Goal: Task Accomplishment & Management: Manage account settings

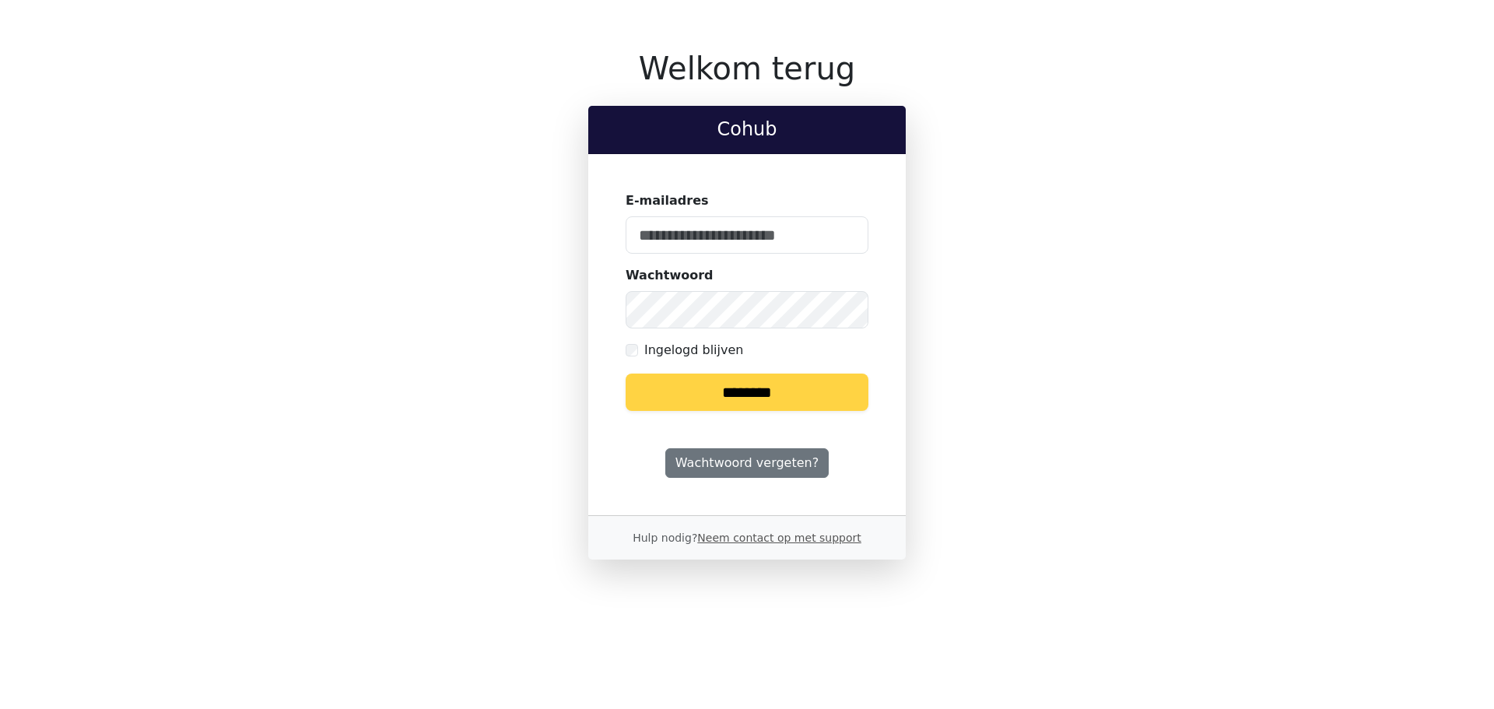
type input "**********"
click at [789, 391] on input "********" at bounding box center [747, 392] width 243 height 37
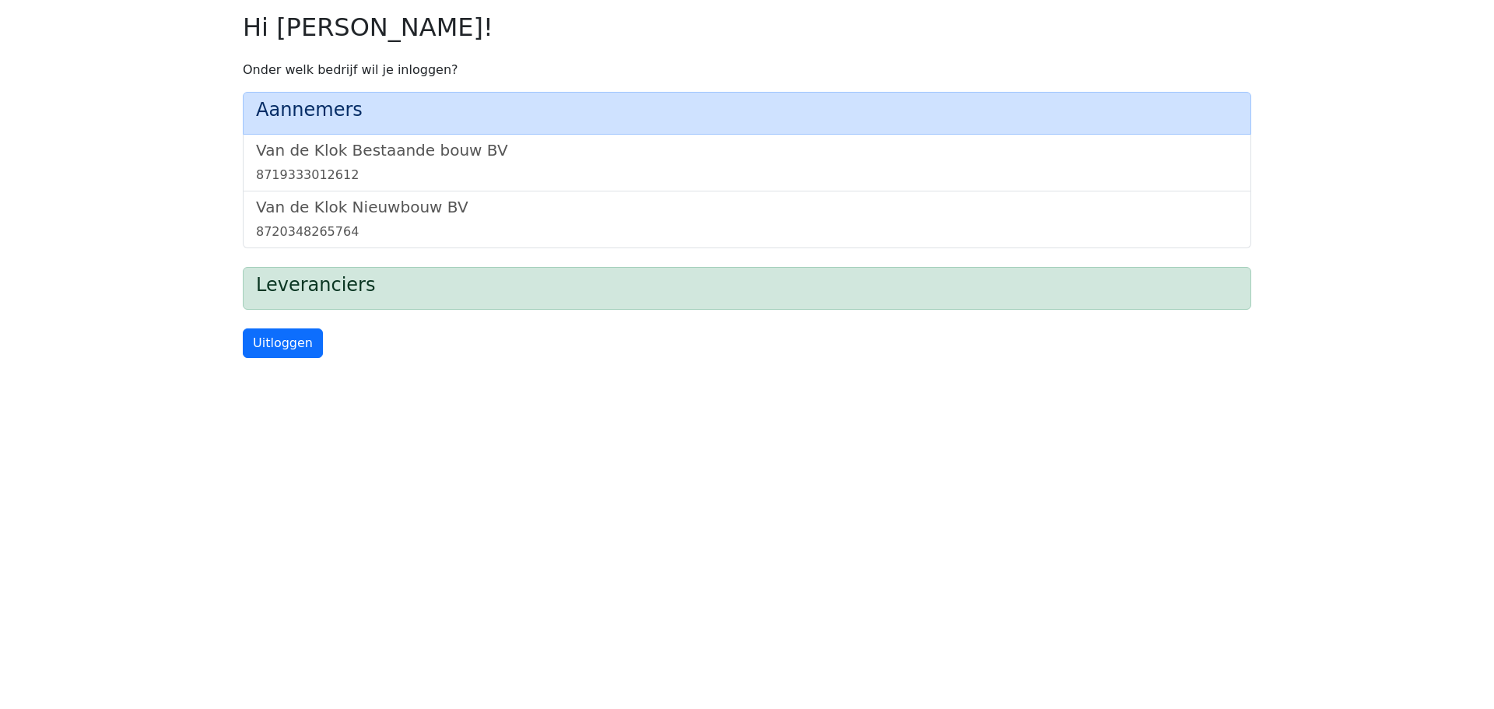
click at [608, 140] on div "Van de Klok Bestaande bouw BV 8719333012612" at bounding box center [747, 163] width 1009 height 57
click at [443, 208] on h5 "Van de Klok Nieuwbouw BV" at bounding box center [747, 207] width 982 height 19
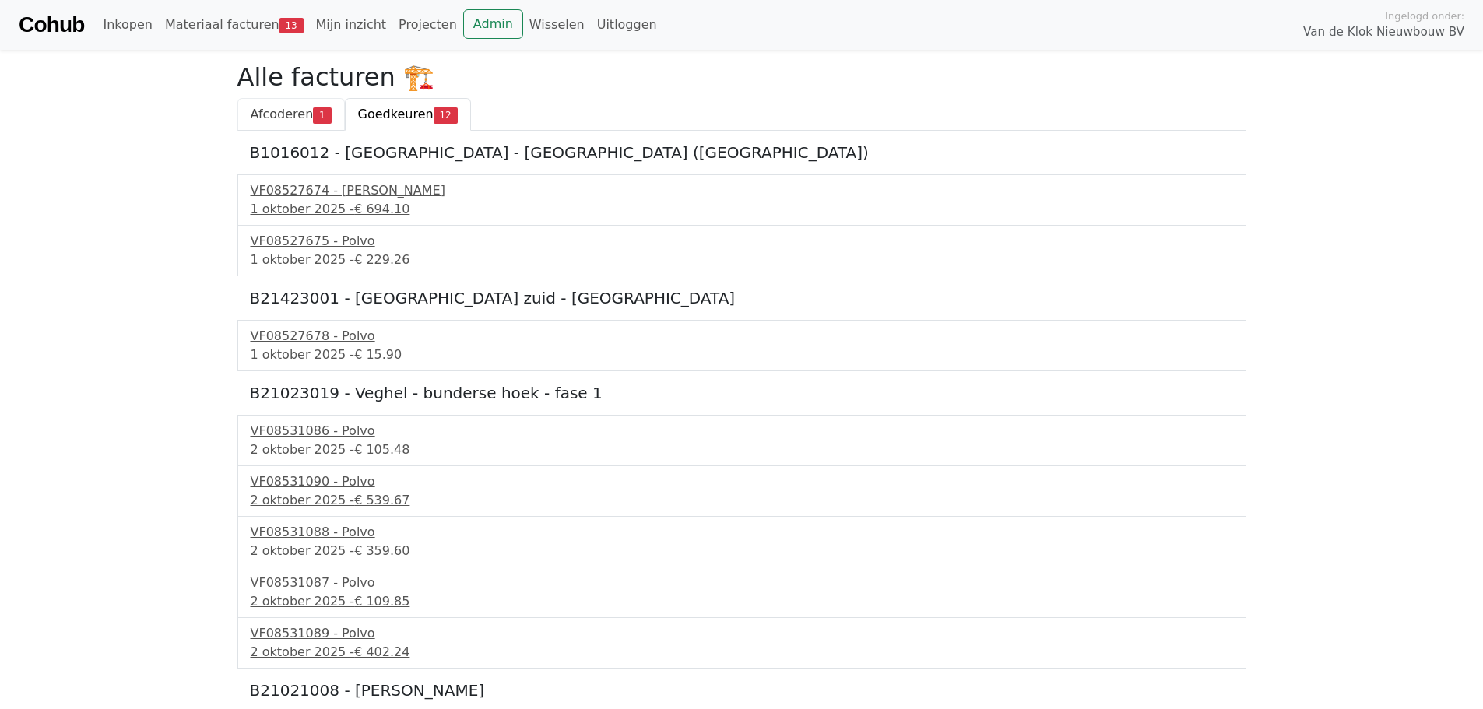
click at [313, 118] on span "1" at bounding box center [322, 115] width 18 height 16
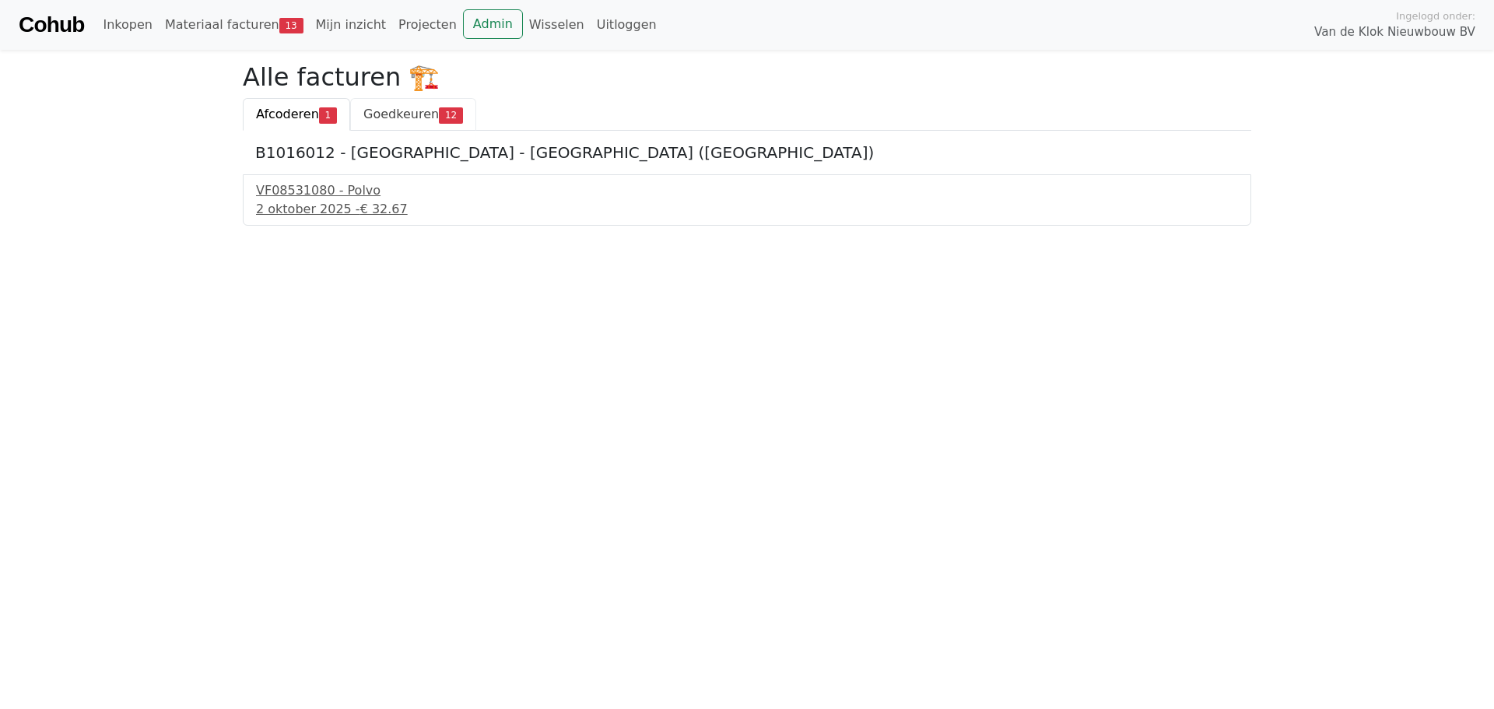
click at [427, 108] on span "Goedkeuren" at bounding box center [400, 114] width 75 height 15
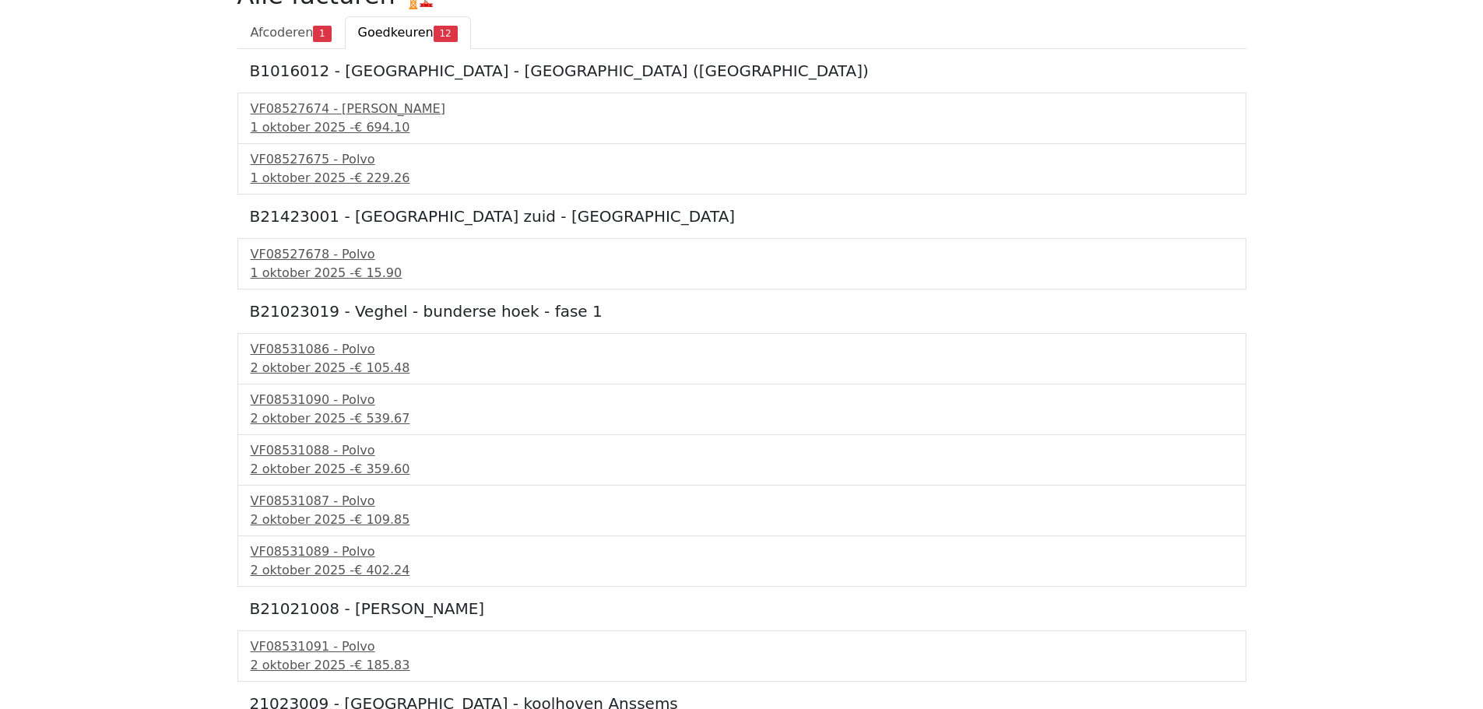
scroll to position [48, 0]
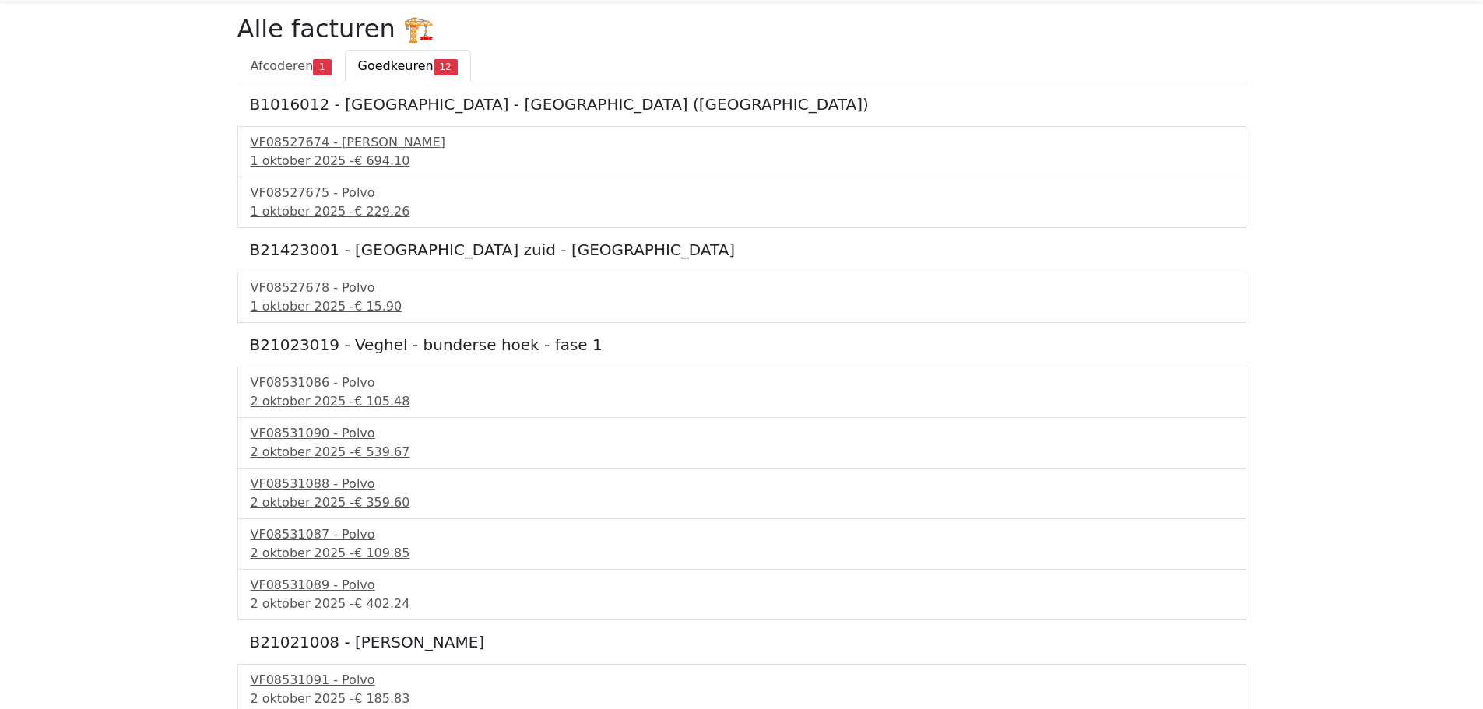
click at [326, 112] on h5 "B1016012 - [GEOGRAPHIC_DATA] - [GEOGRAPHIC_DATA] ([GEOGRAPHIC_DATA])" at bounding box center [742, 104] width 984 height 19
click at [286, 156] on div "[DATE] - € 694.10" at bounding box center [742, 161] width 982 height 19
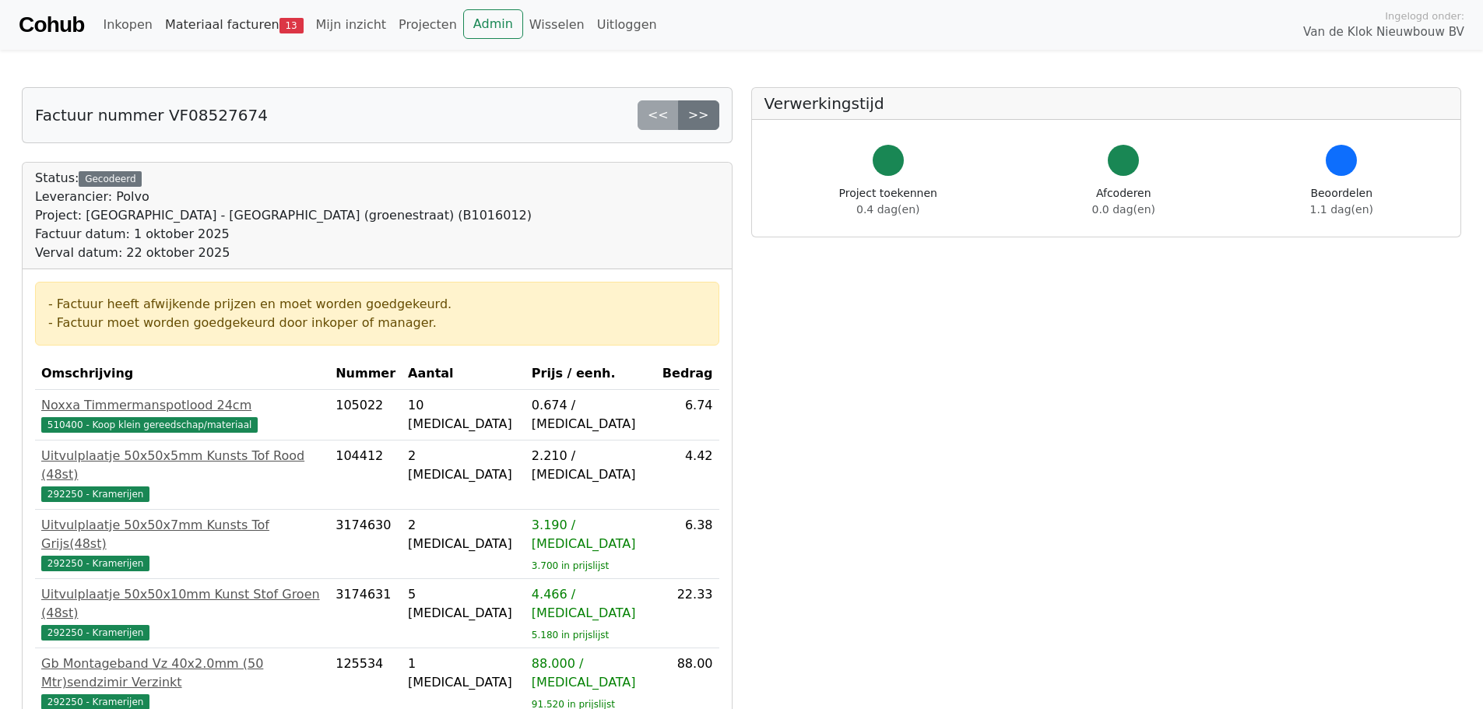
click at [205, 24] on link "Materiaal facturen 13" at bounding box center [234, 24] width 151 height 31
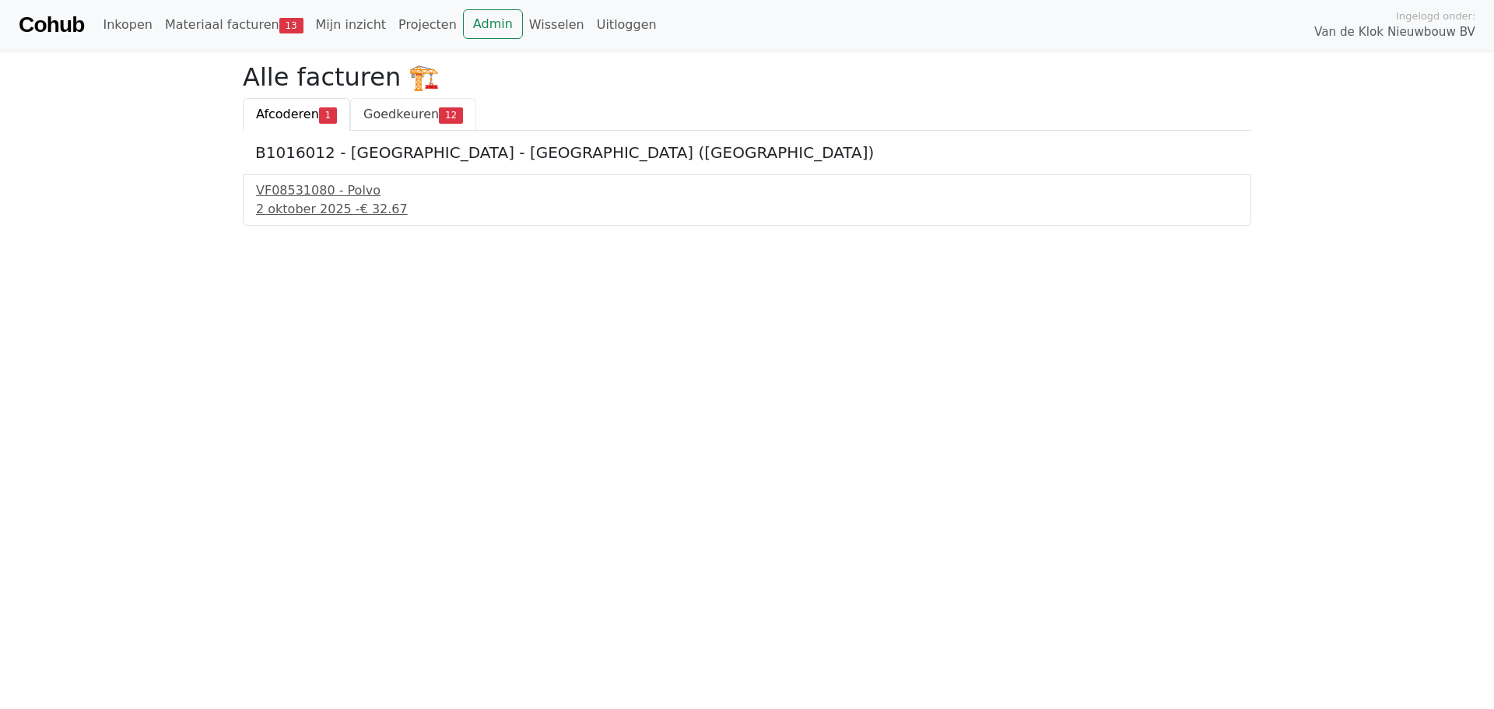
click at [429, 123] on link "Goedkeuren 12" at bounding box center [413, 114] width 126 height 33
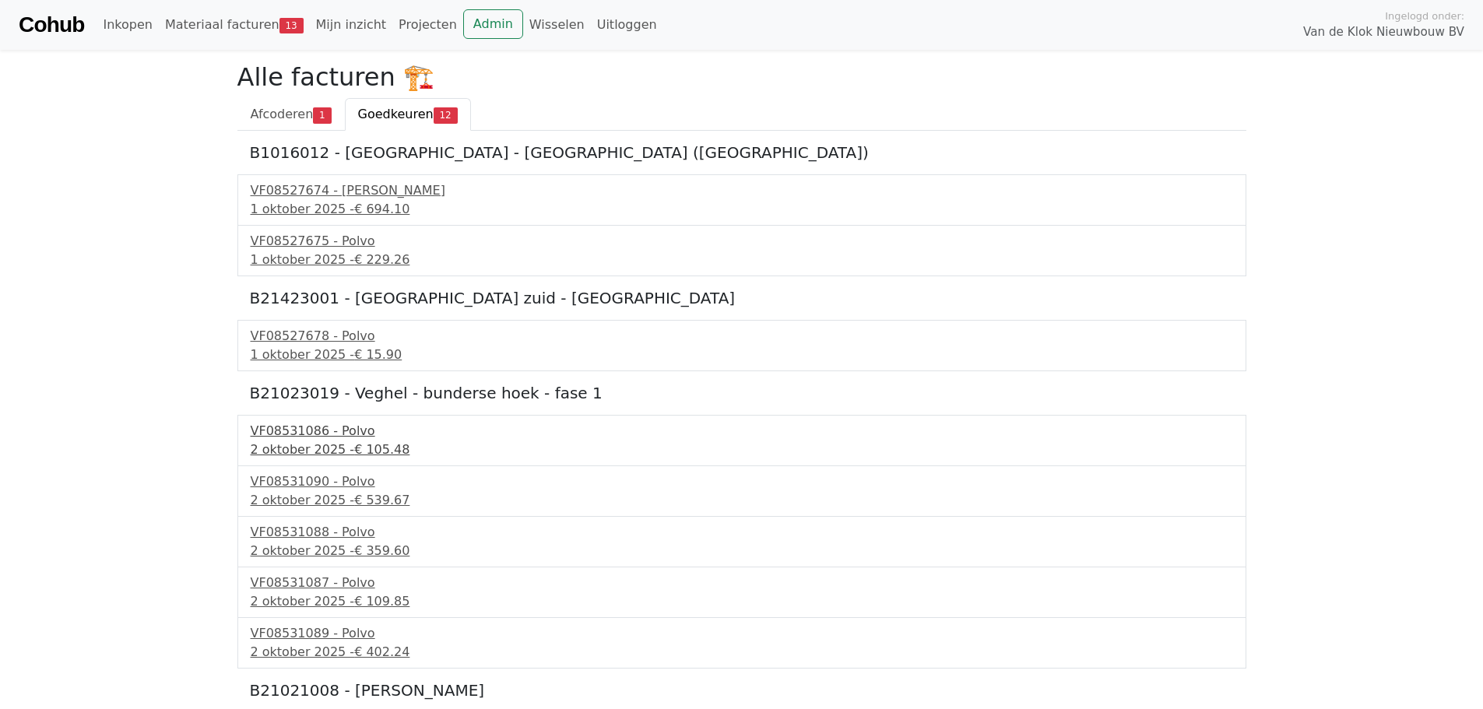
click at [332, 439] on div "VF08531086 - Polvo" at bounding box center [742, 431] width 982 height 19
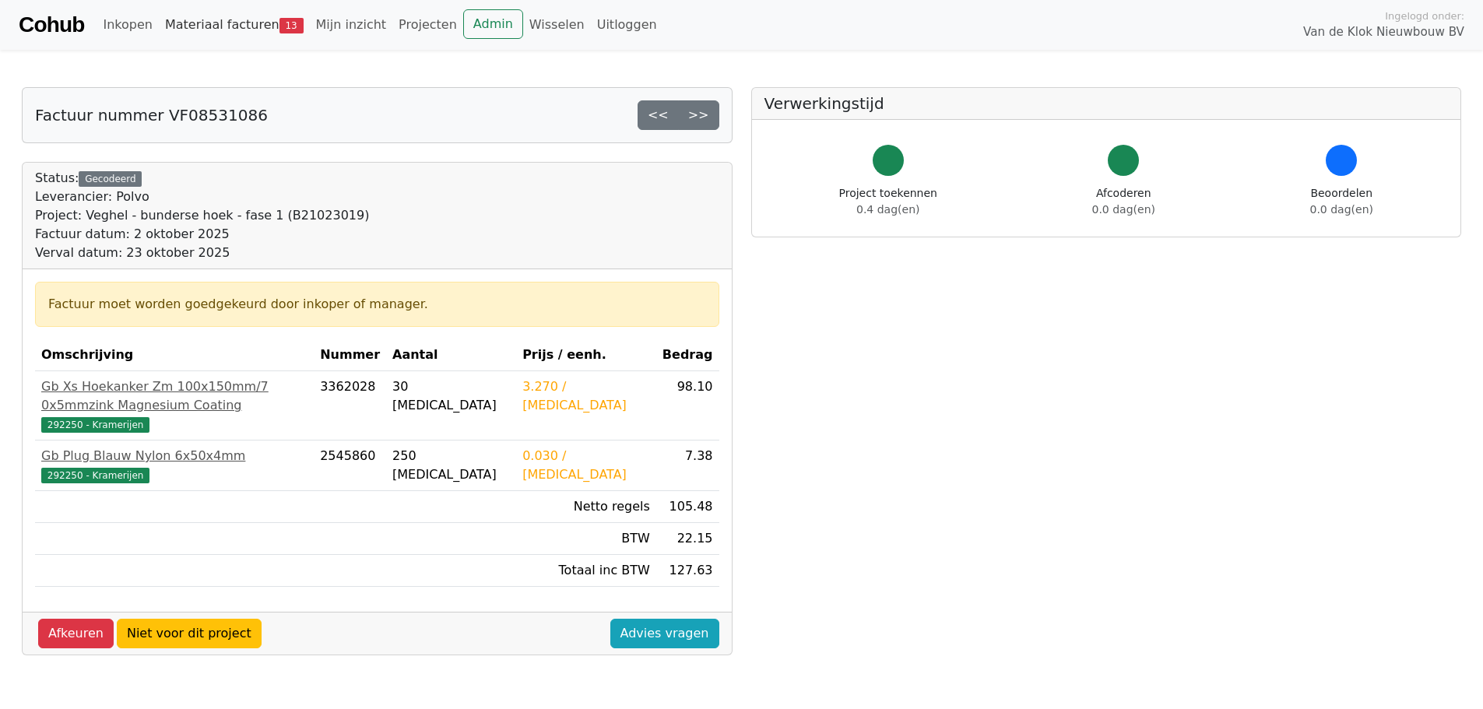
click at [222, 33] on link "Materiaal facturen 13" at bounding box center [234, 24] width 151 height 31
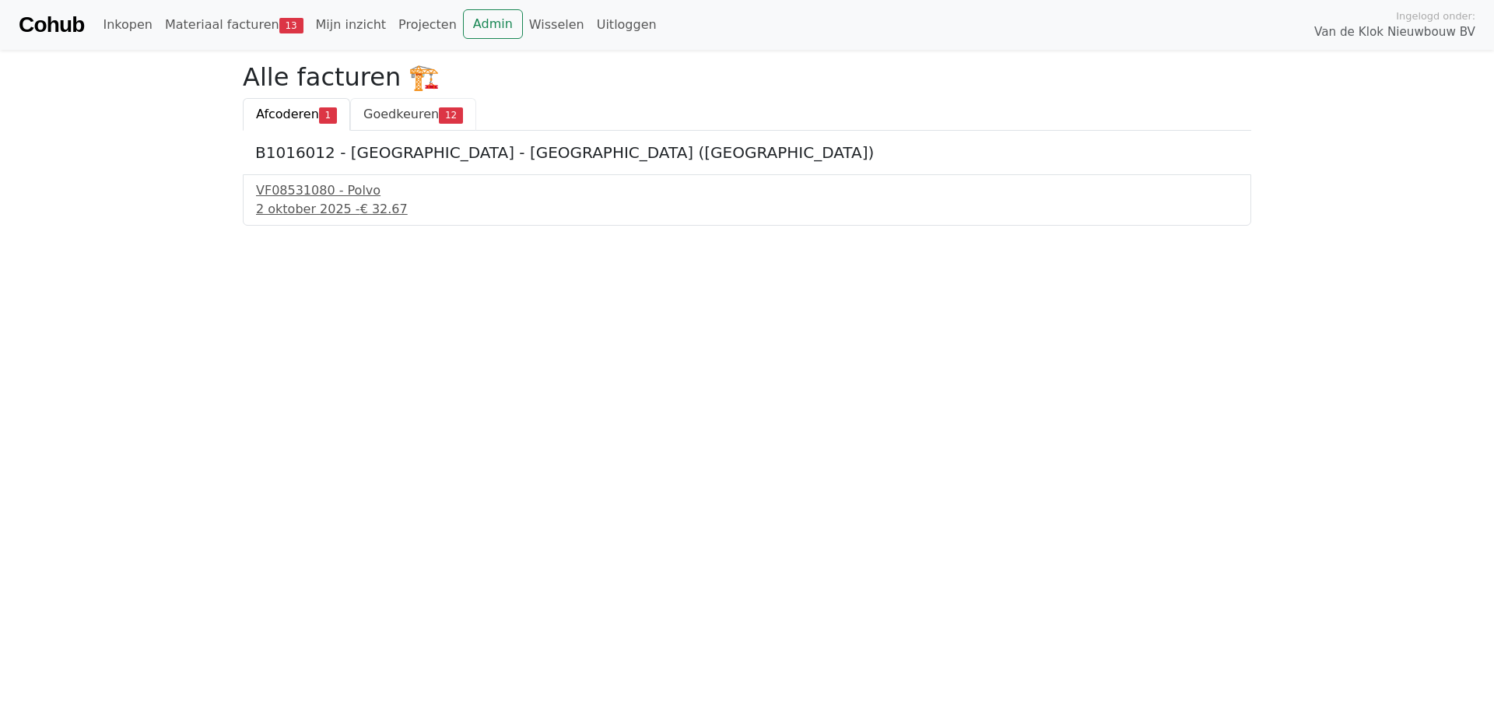
click at [390, 121] on span "Goedkeuren" at bounding box center [400, 114] width 75 height 15
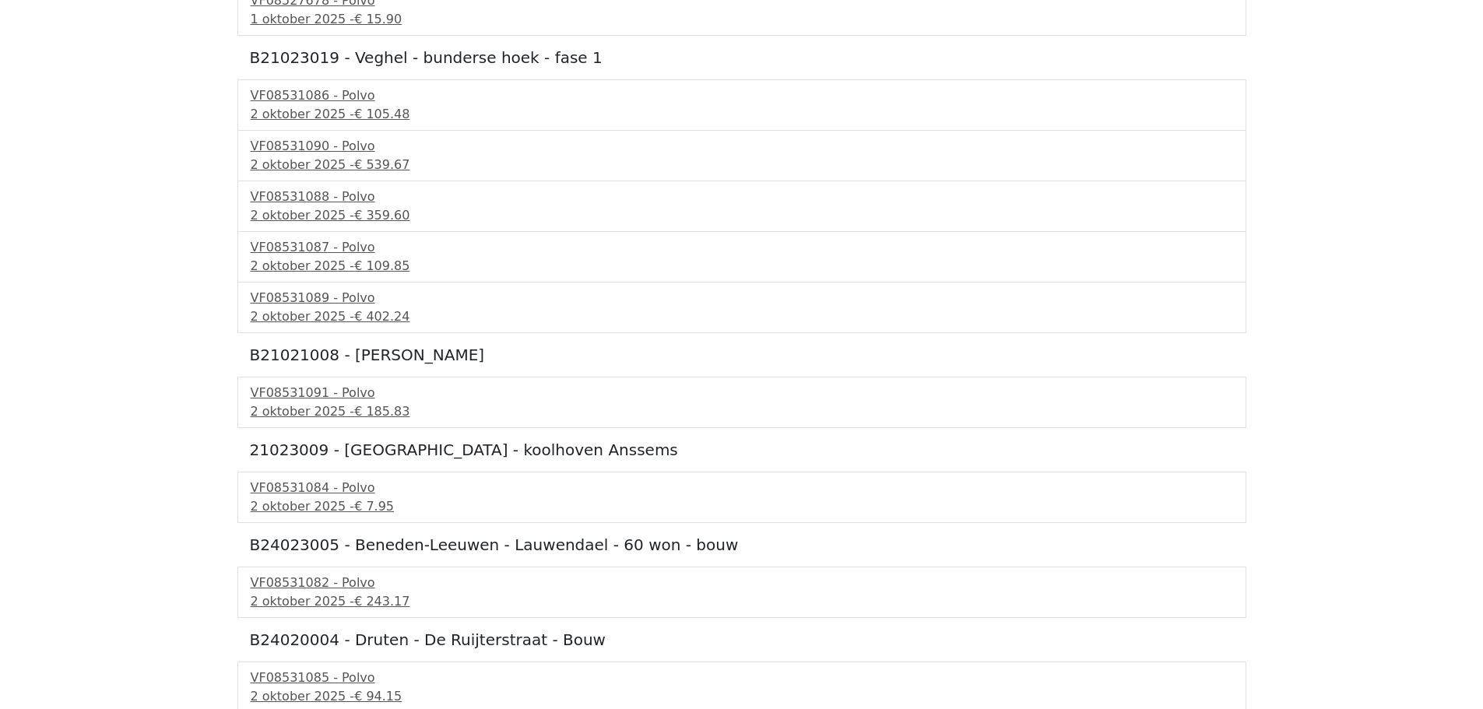
scroll to position [339, 0]
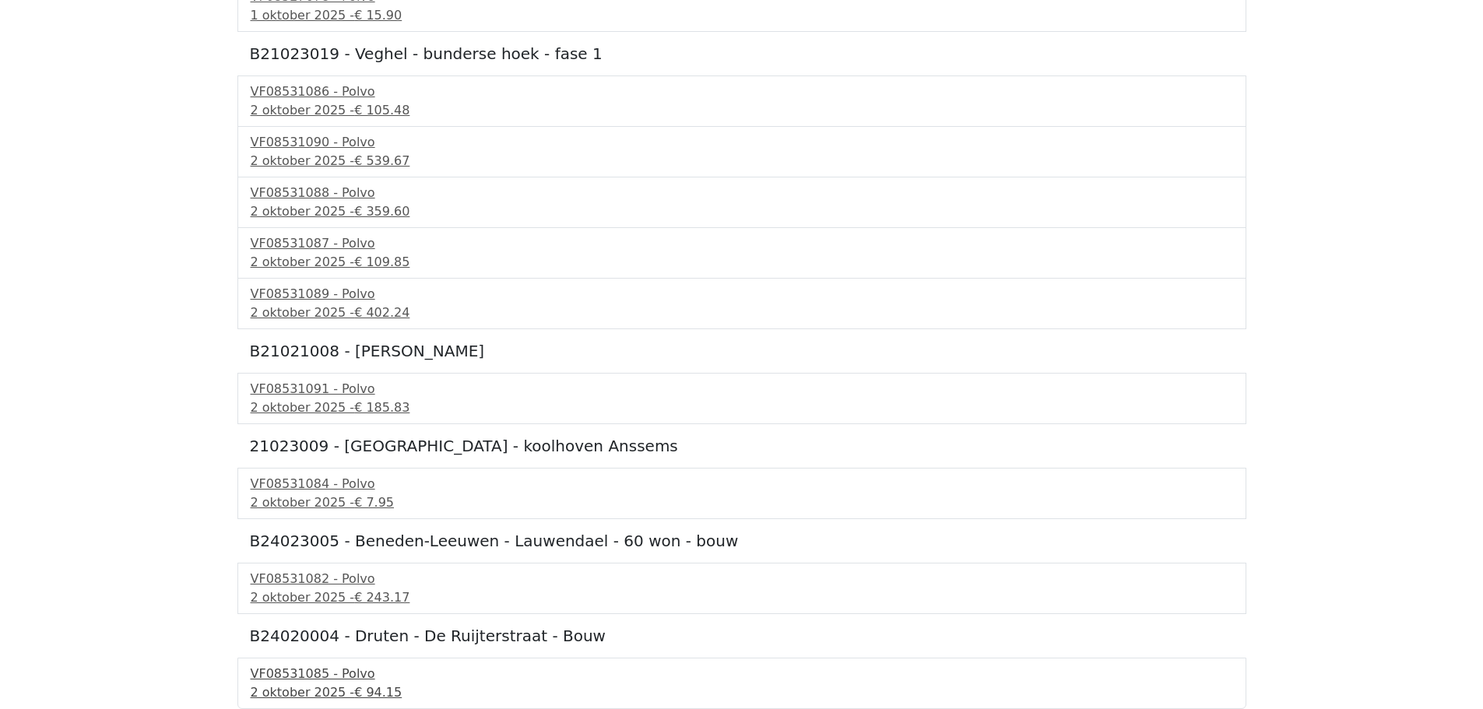
click at [332, 689] on div "2 oktober 2025 - € 94.15" at bounding box center [742, 692] width 982 height 19
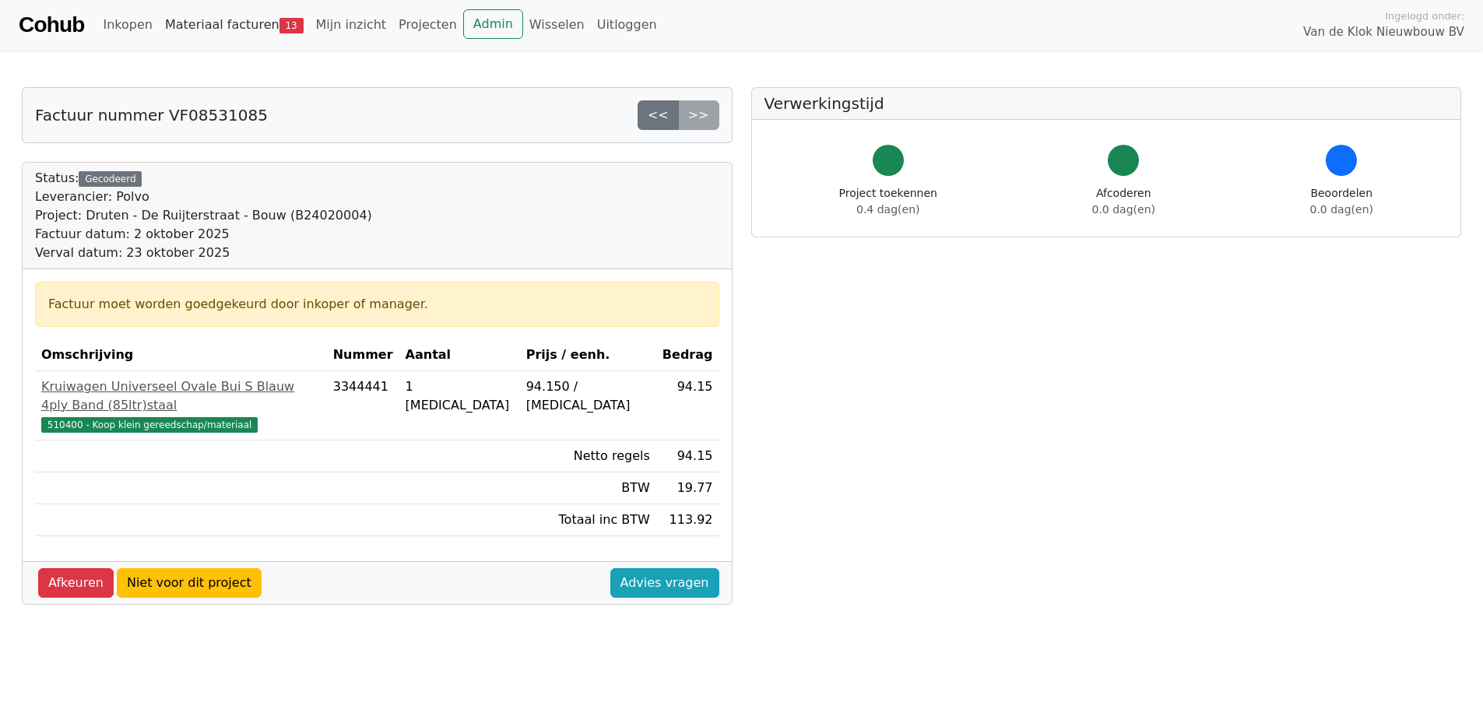
click at [223, 21] on link "Materiaal facturen 13" at bounding box center [234, 24] width 151 height 31
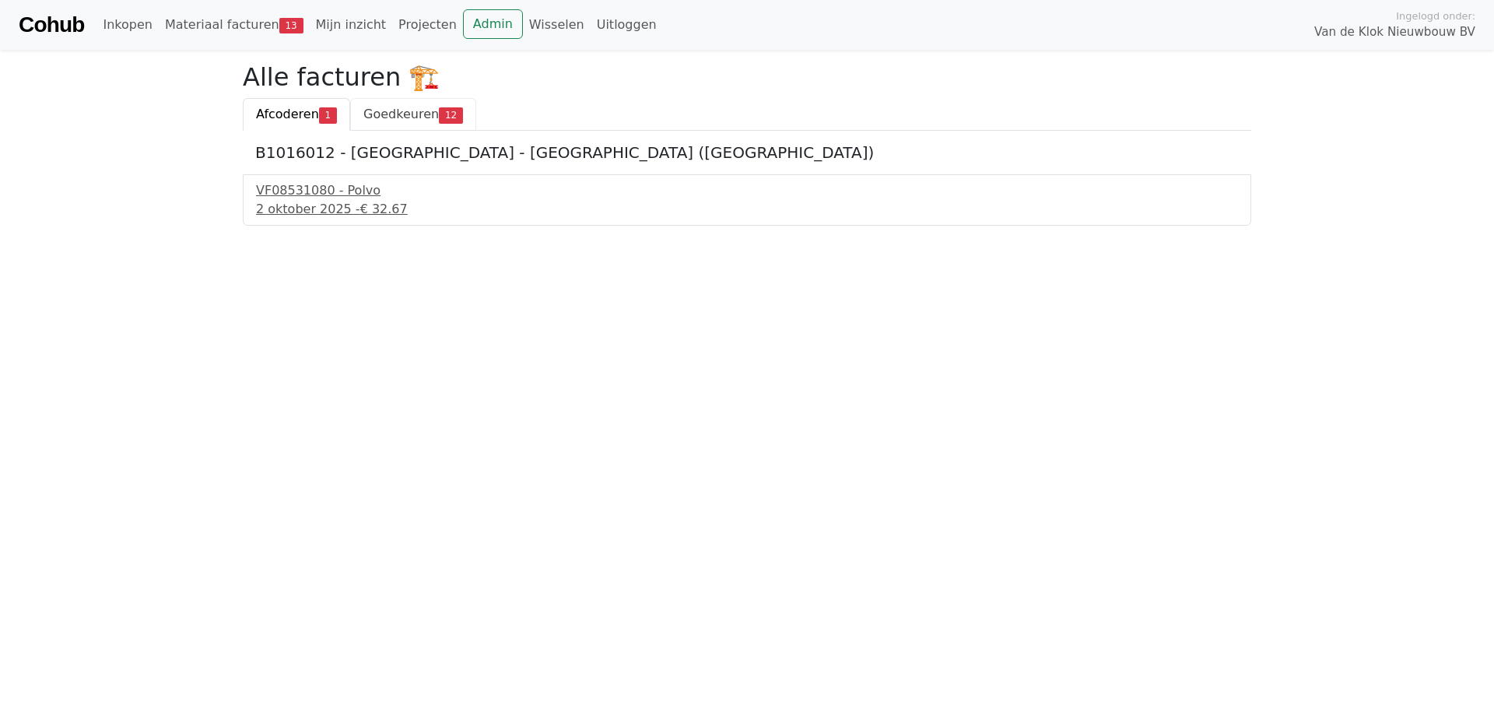
click at [386, 120] on span "Goedkeuren" at bounding box center [400, 114] width 75 height 15
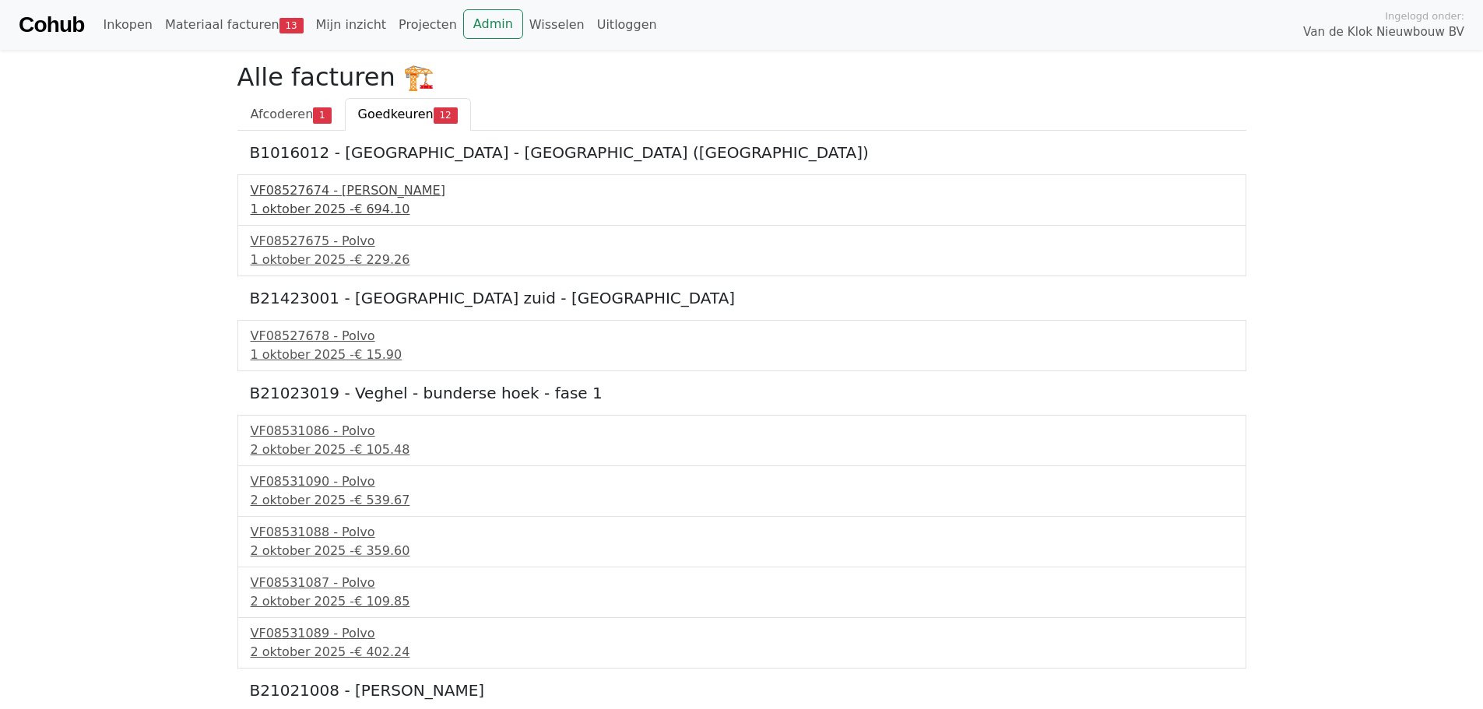
click at [339, 202] on div "[DATE] - € 694.10" at bounding box center [742, 209] width 982 height 19
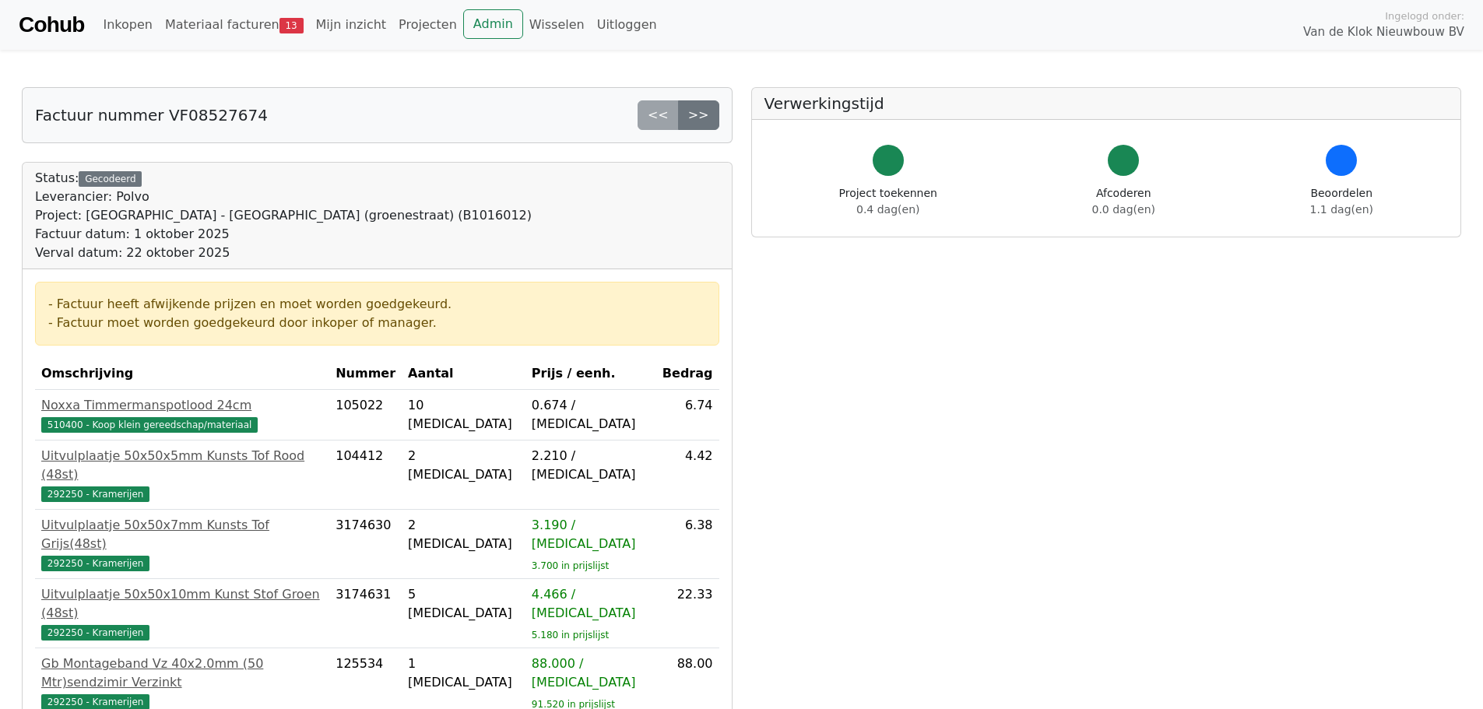
click at [236, 43] on div "Cohub Inkopen Materiaal facturen 13 Mijn inzicht Projecten Admin Wisselen Uitlo…" at bounding box center [741, 25] width 1483 height 50
click at [236, 32] on link "Materiaal facturen 13" at bounding box center [234, 24] width 151 height 31
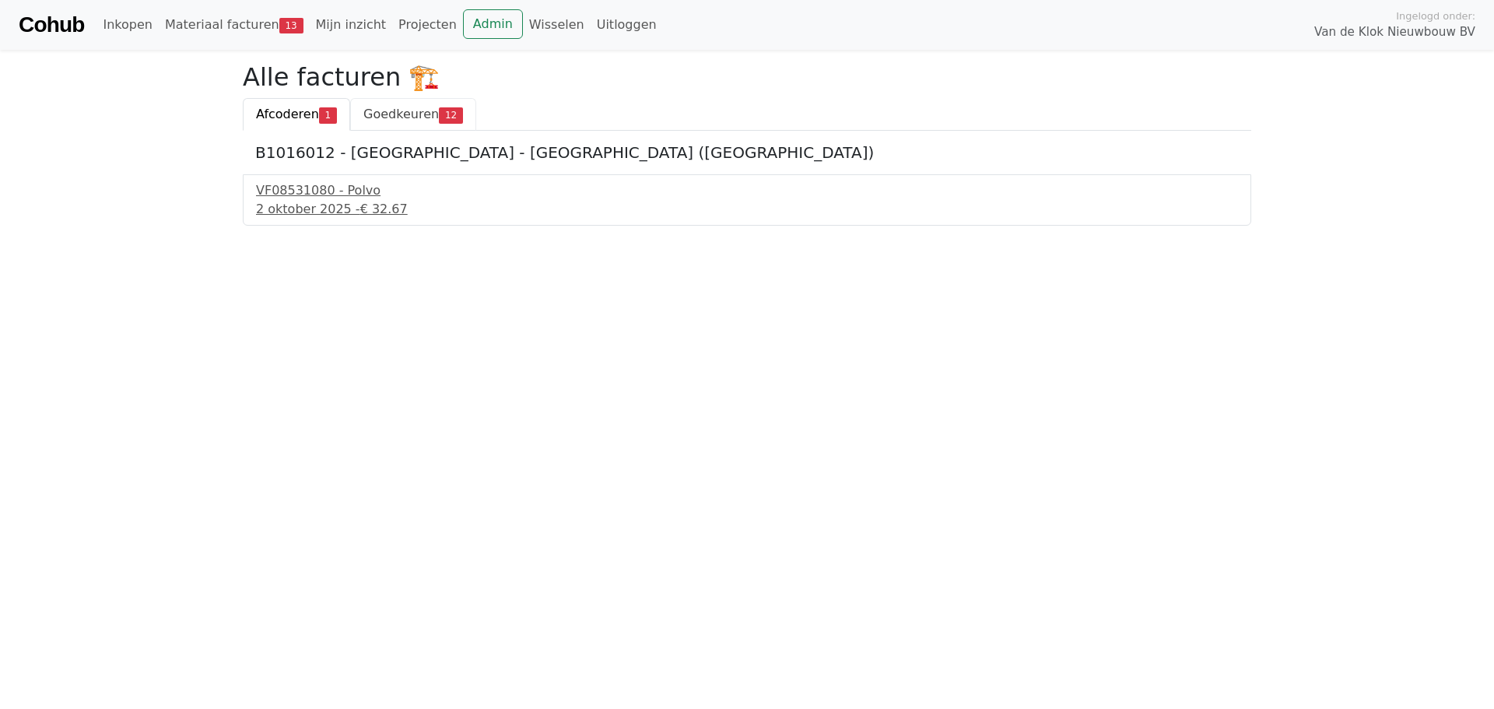
click at [419, 118] on span "Goedkeuren" at bounding box center [400, 114] width 75 height 15
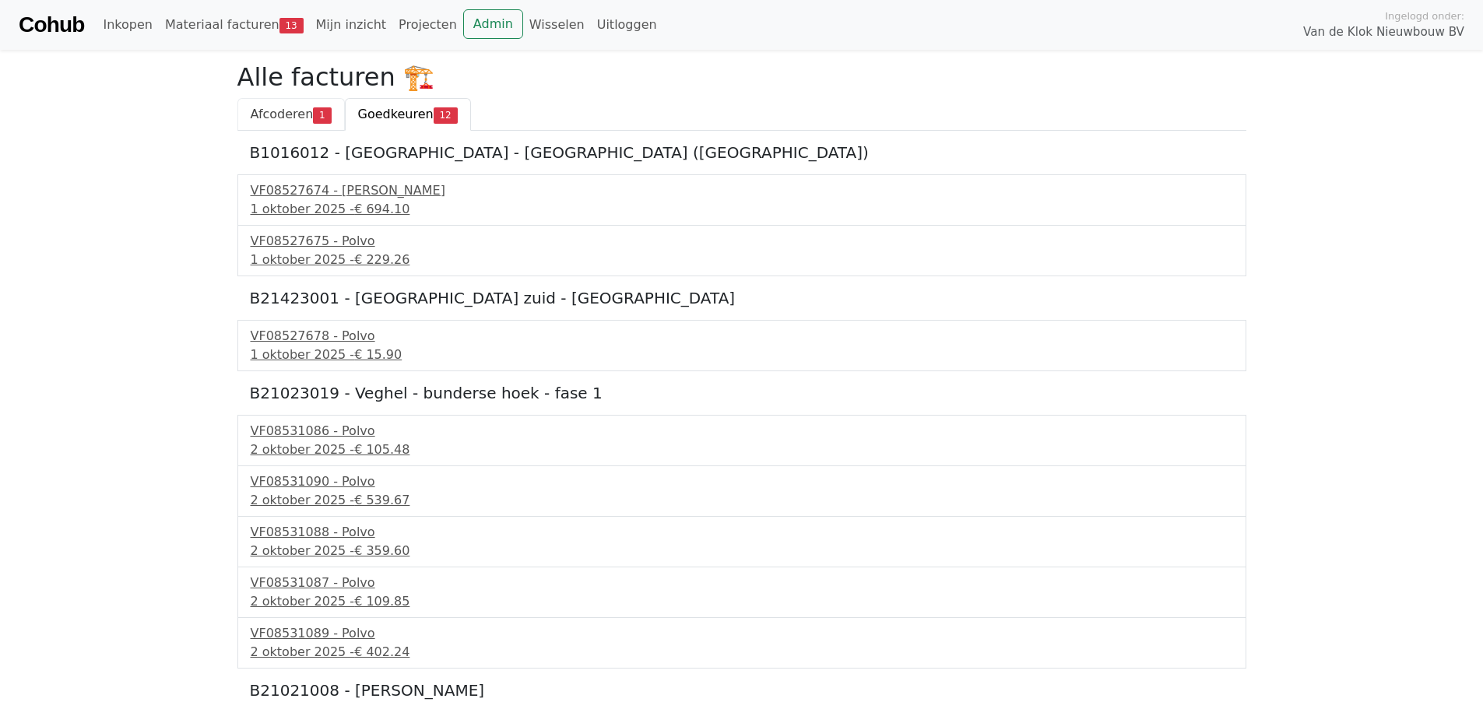
click at [248, 121] on link "Afcoderen 1" at bounding box center [290, 114] width 107 height 33
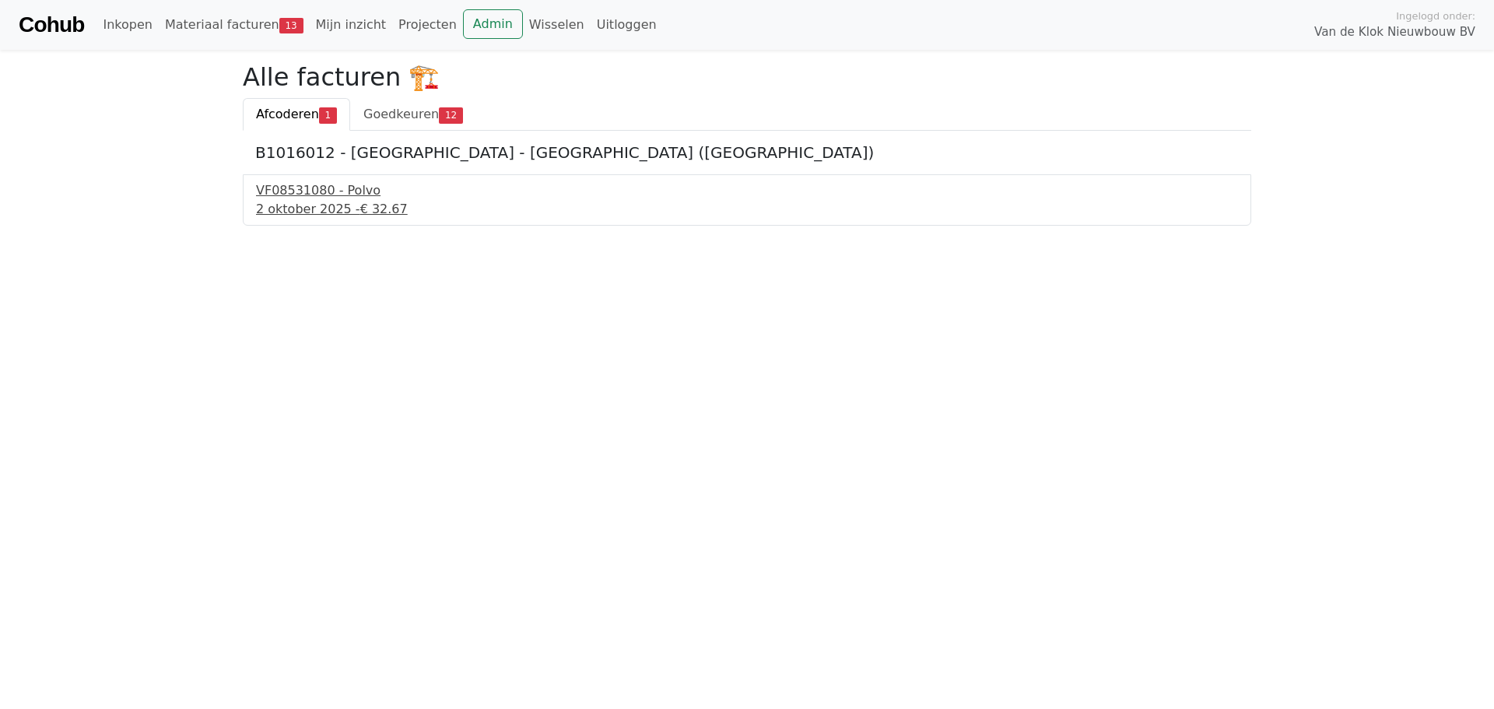
click at [343, 195] on div "VF08531080 - Polvo" at bounding box center [747, 190] width 982 height 19
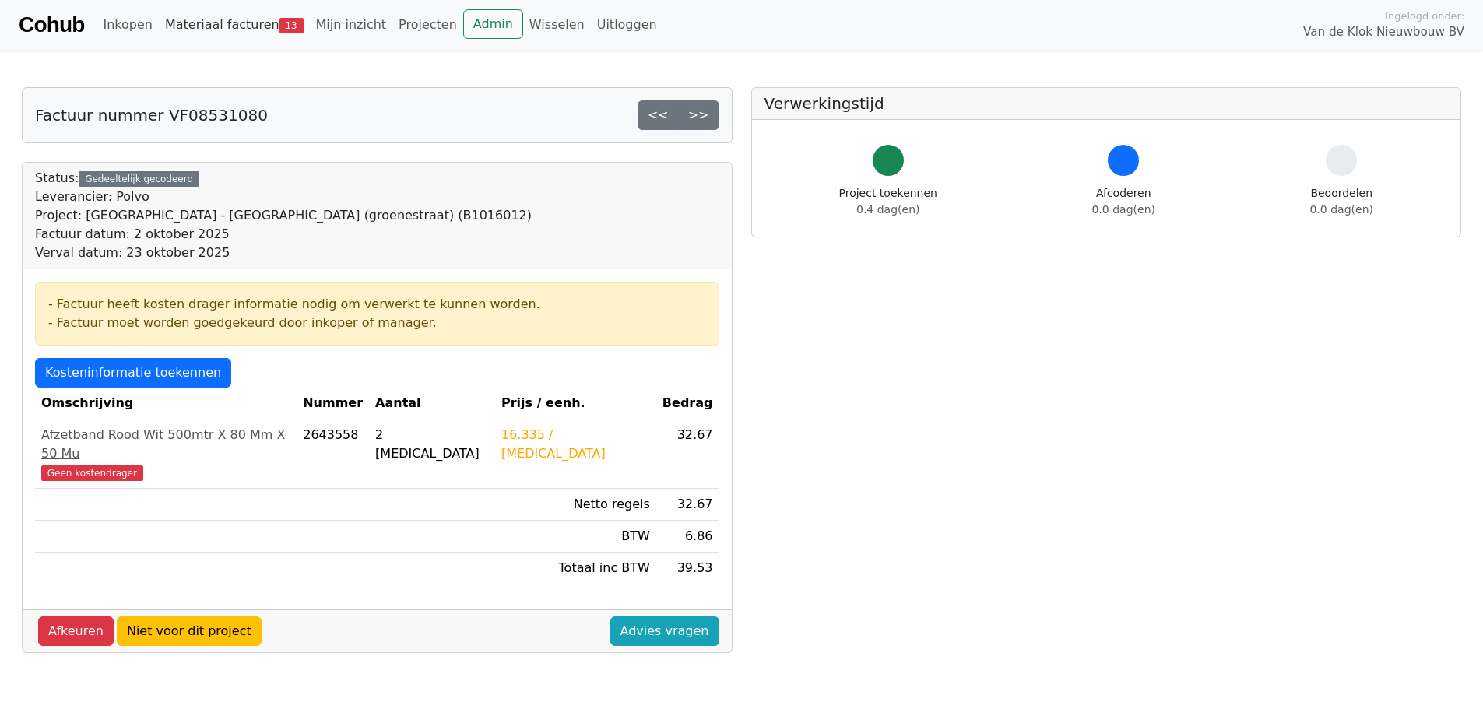
click at [251, 28] on link "Materiaal facturen 13" at bounding box center [234, 24] width 151 height 31
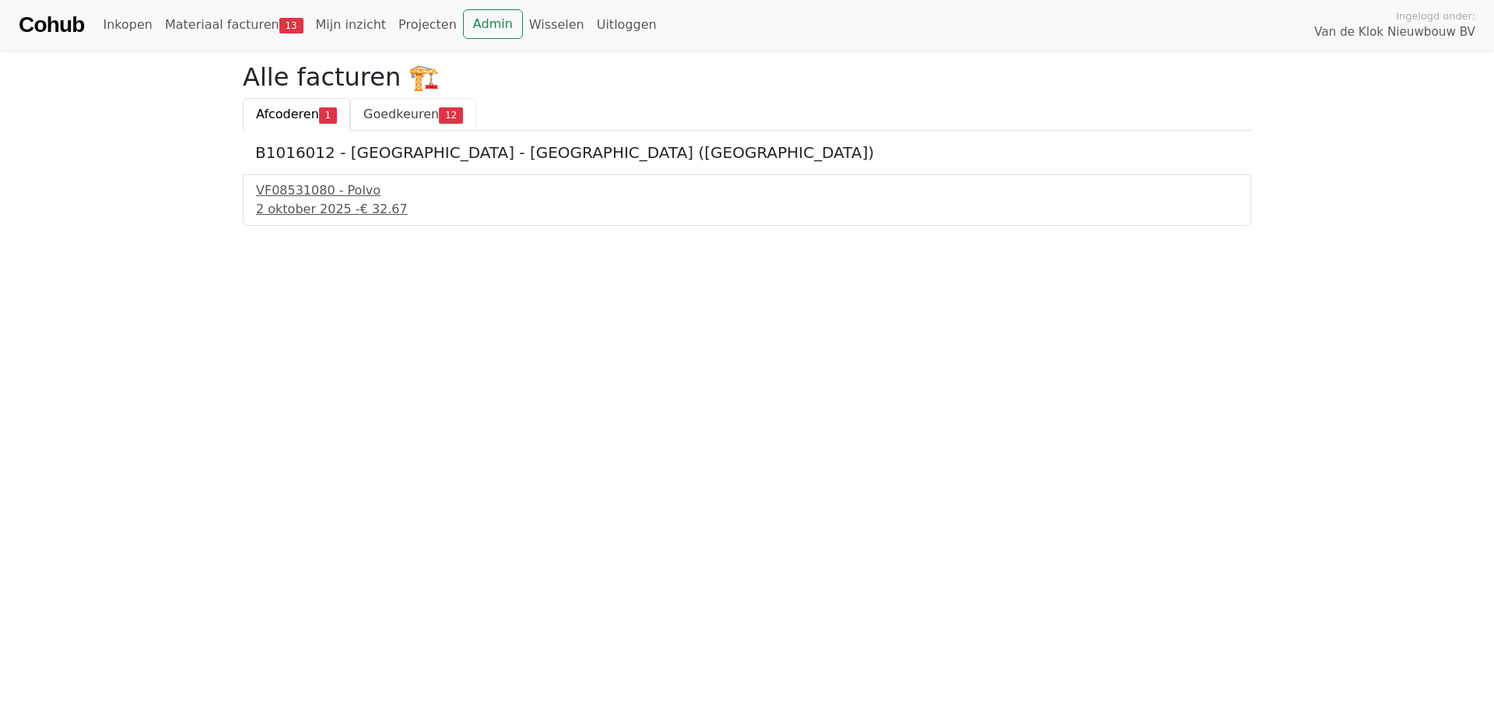
click at [407, 119] on span "Goedkeuren" at bounding box center [400, 114] width 75 height 15
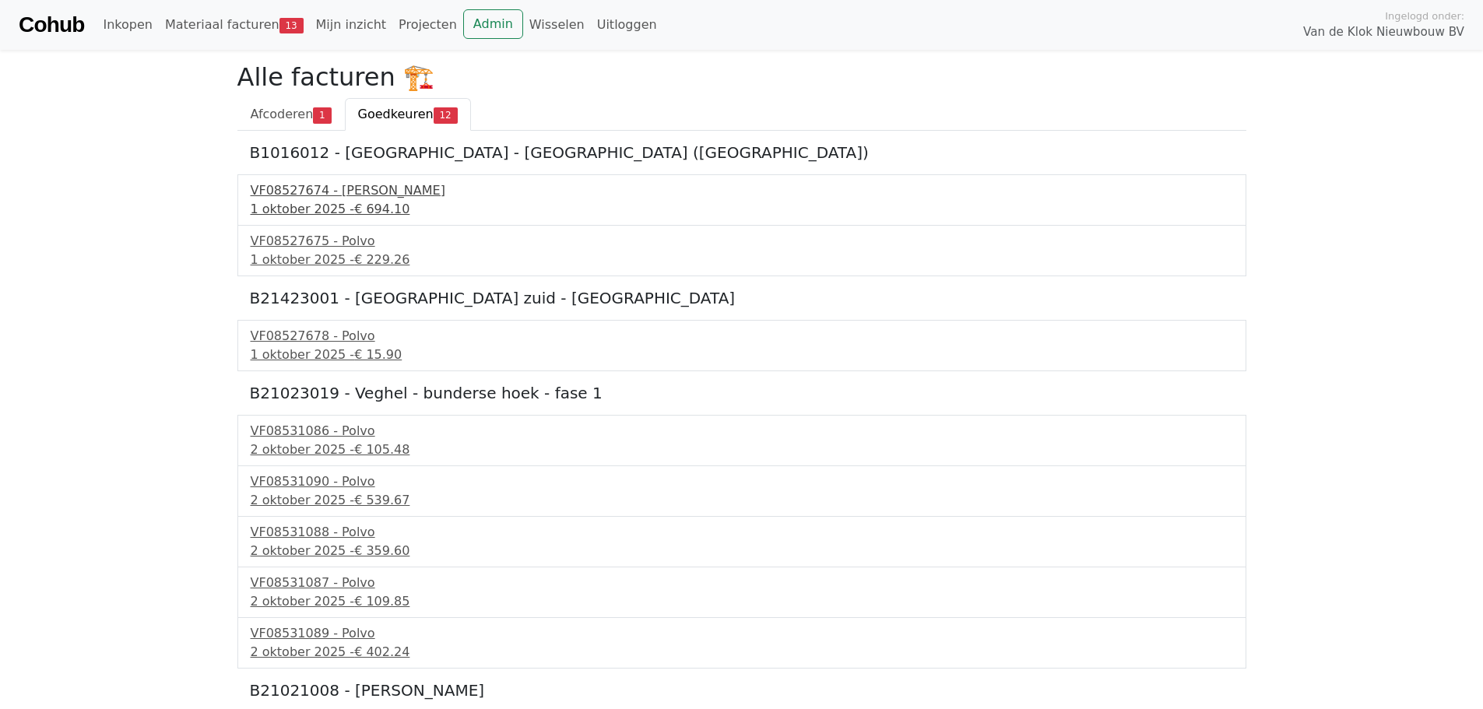
click at [319, 195] on div "VF08527674 - Polvo" at bounding box center [742, 190] width 982 height 19
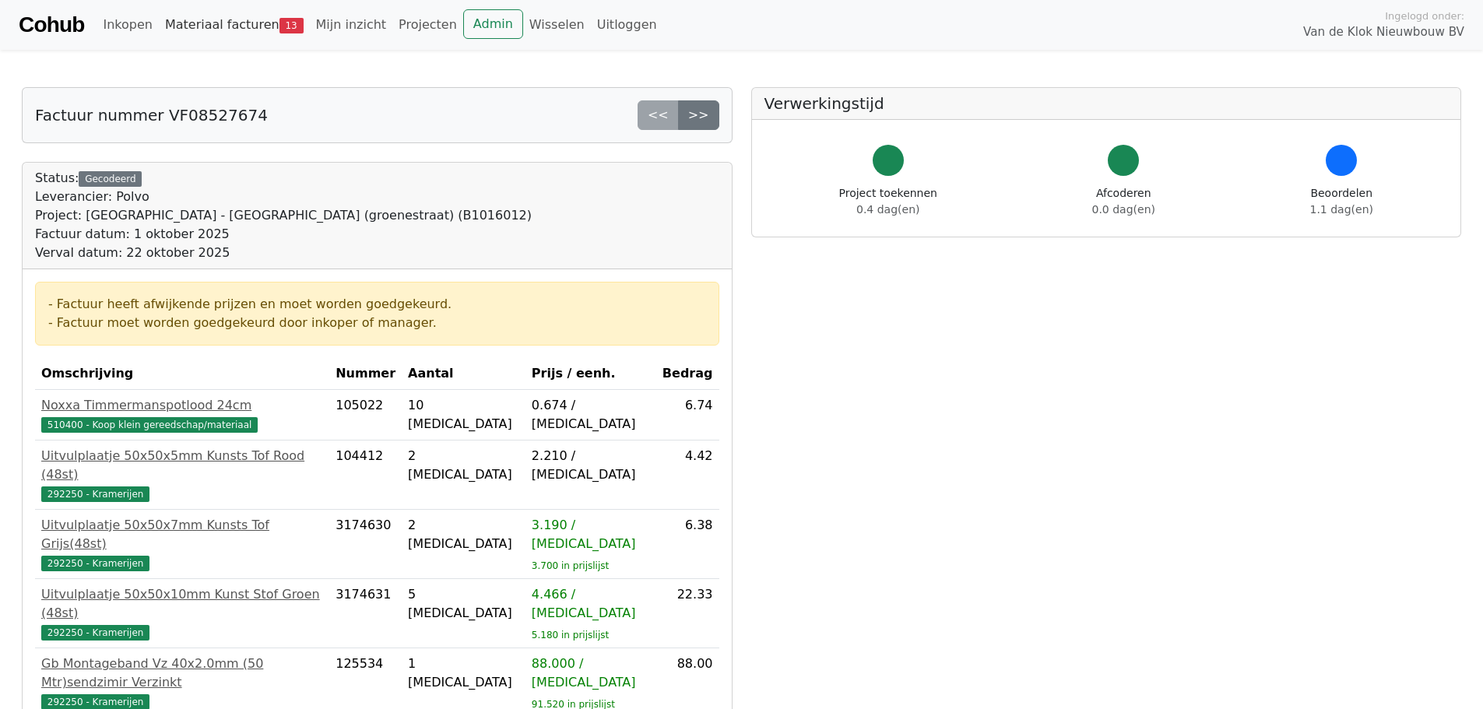
click at [209, 28] on link "Materiaal facturen 13" at bounding box center [234, 24] width 151 height 31
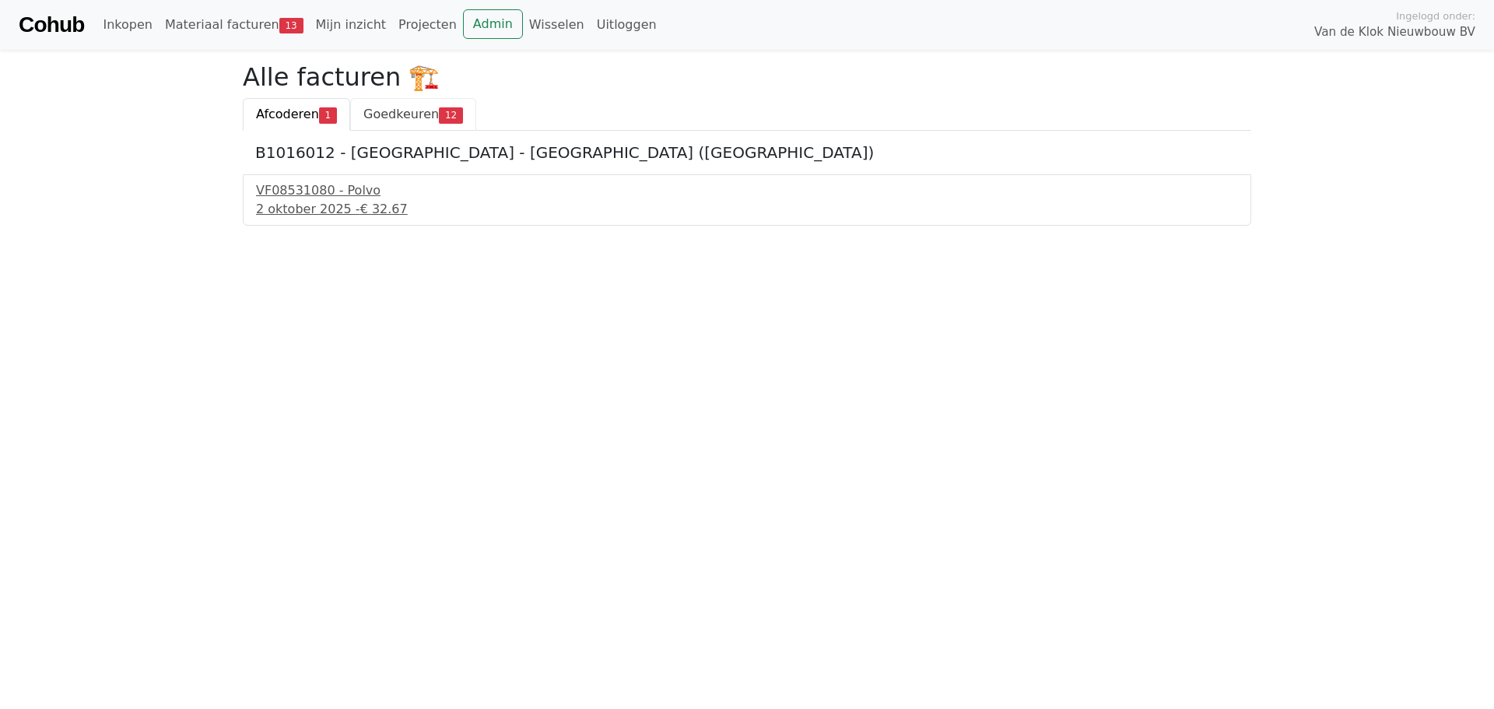
click at [402, 107] on span "Goedkeuren" at bounding box center [400, 114] width 75 height 15
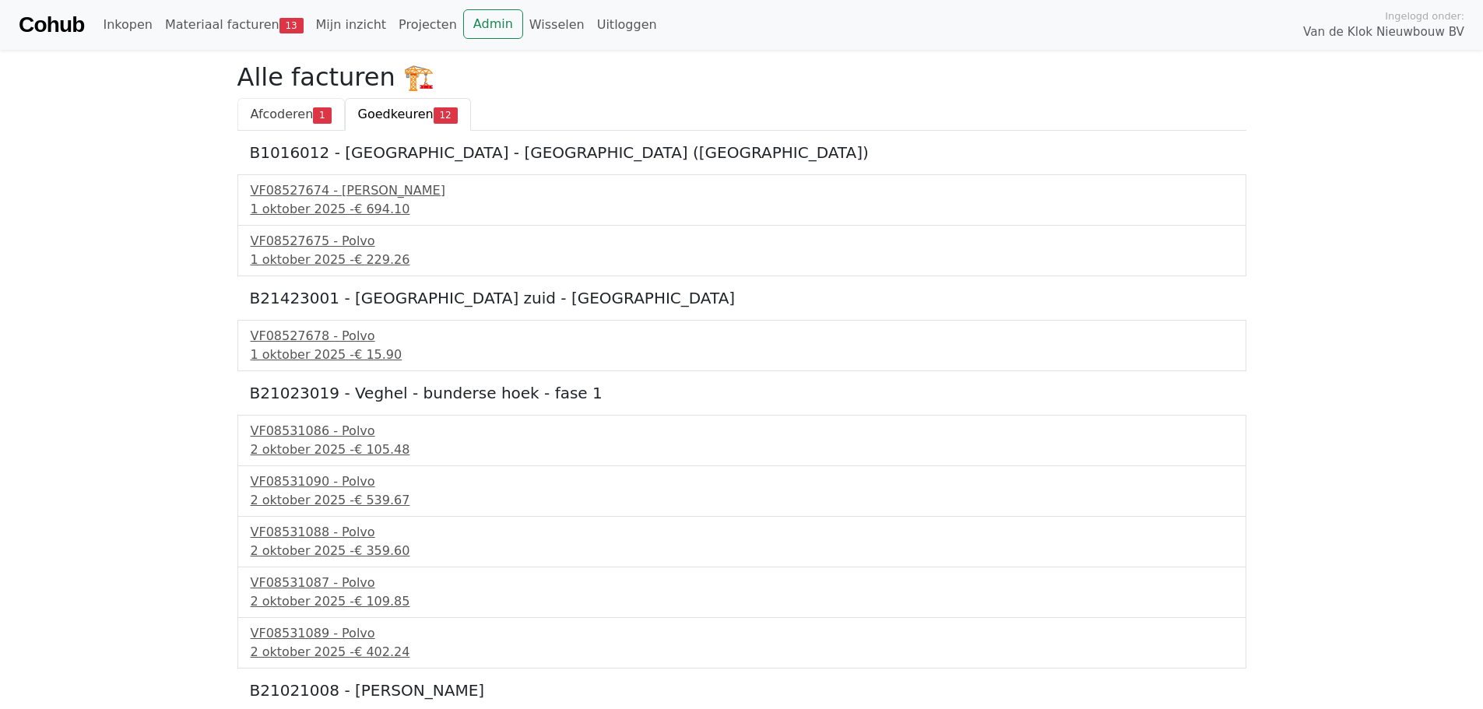
click at [300, 104] on link "Afcoderen 1" at bounding box center [290, 114] width 107 height 33
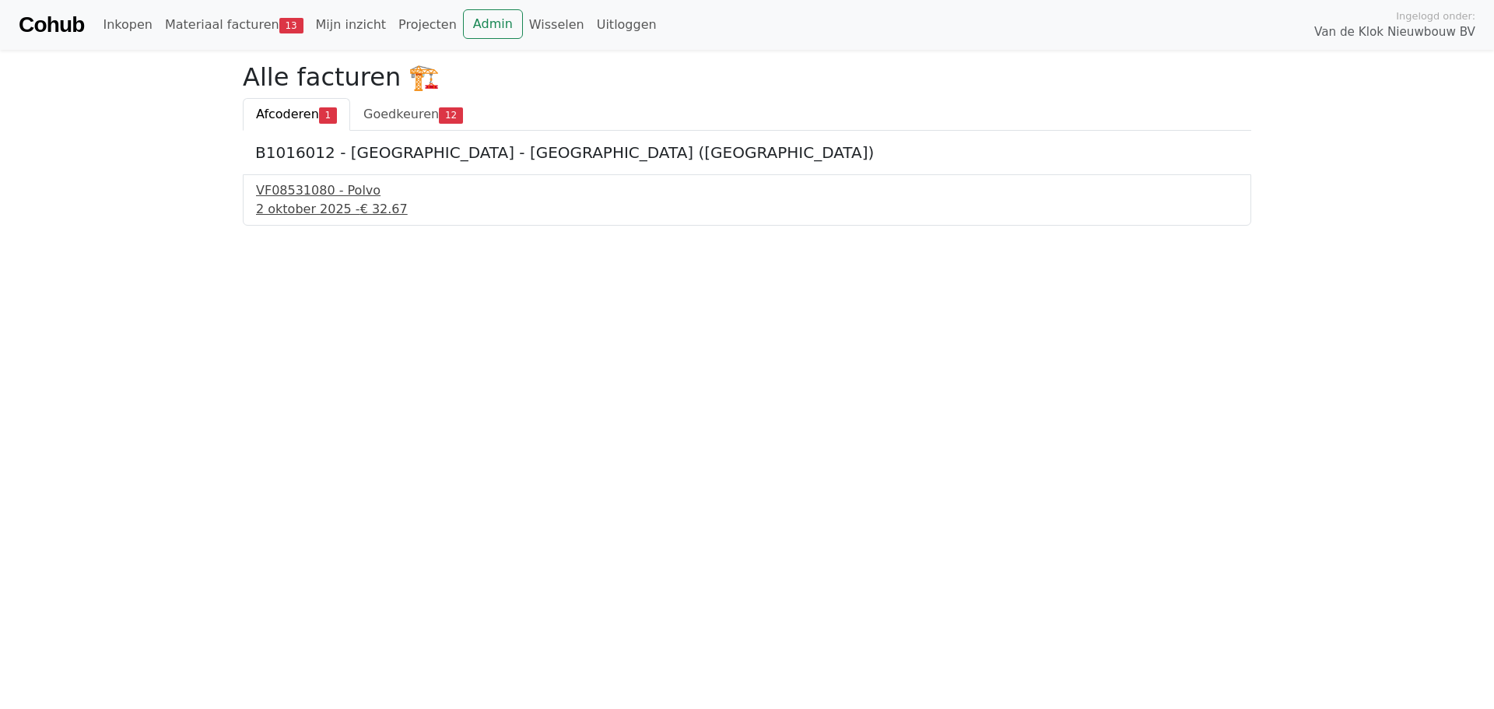
click at [335, 193] on div "VF08531080 - Polvo" at bounding box center [747, 190] width 982 height 19
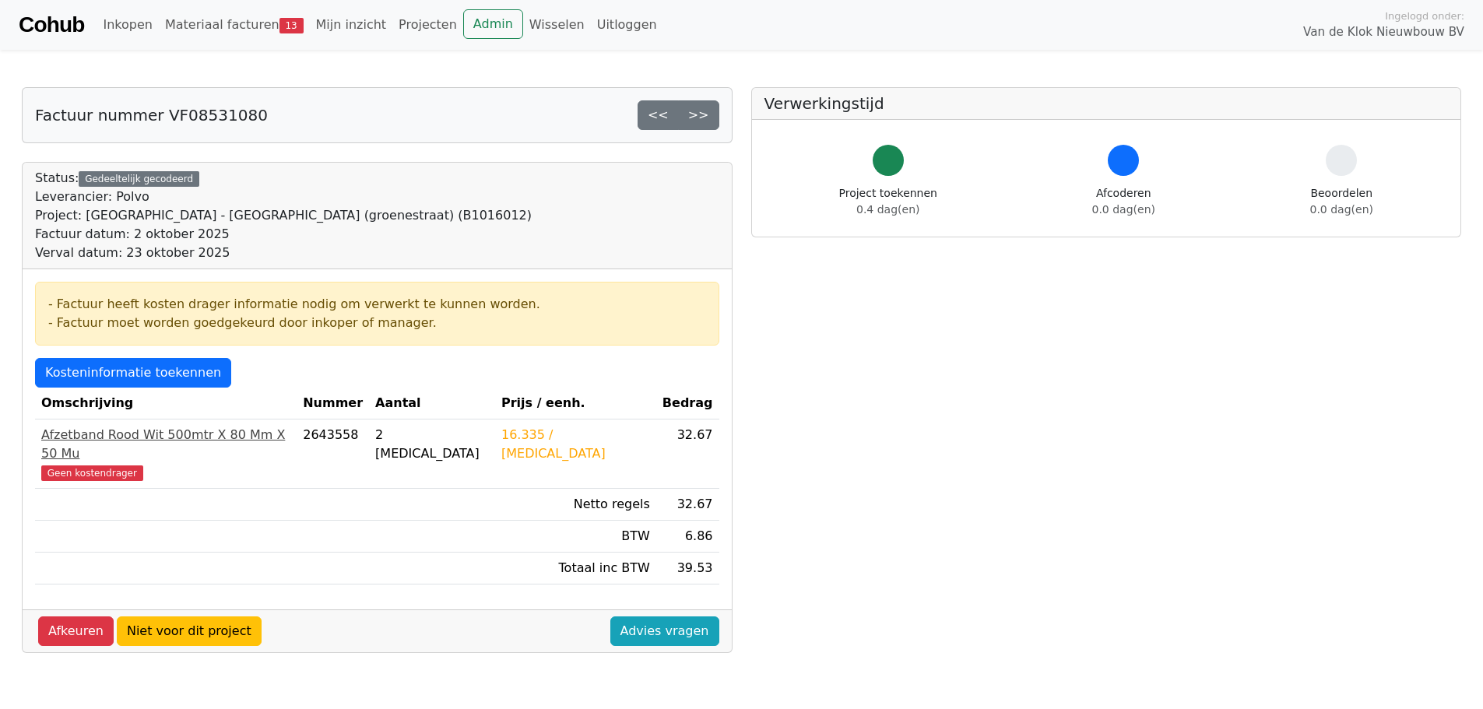
click at [77, 465] on span "Geen kostendrager" at bounding box center [92, 473] width 102 height 16
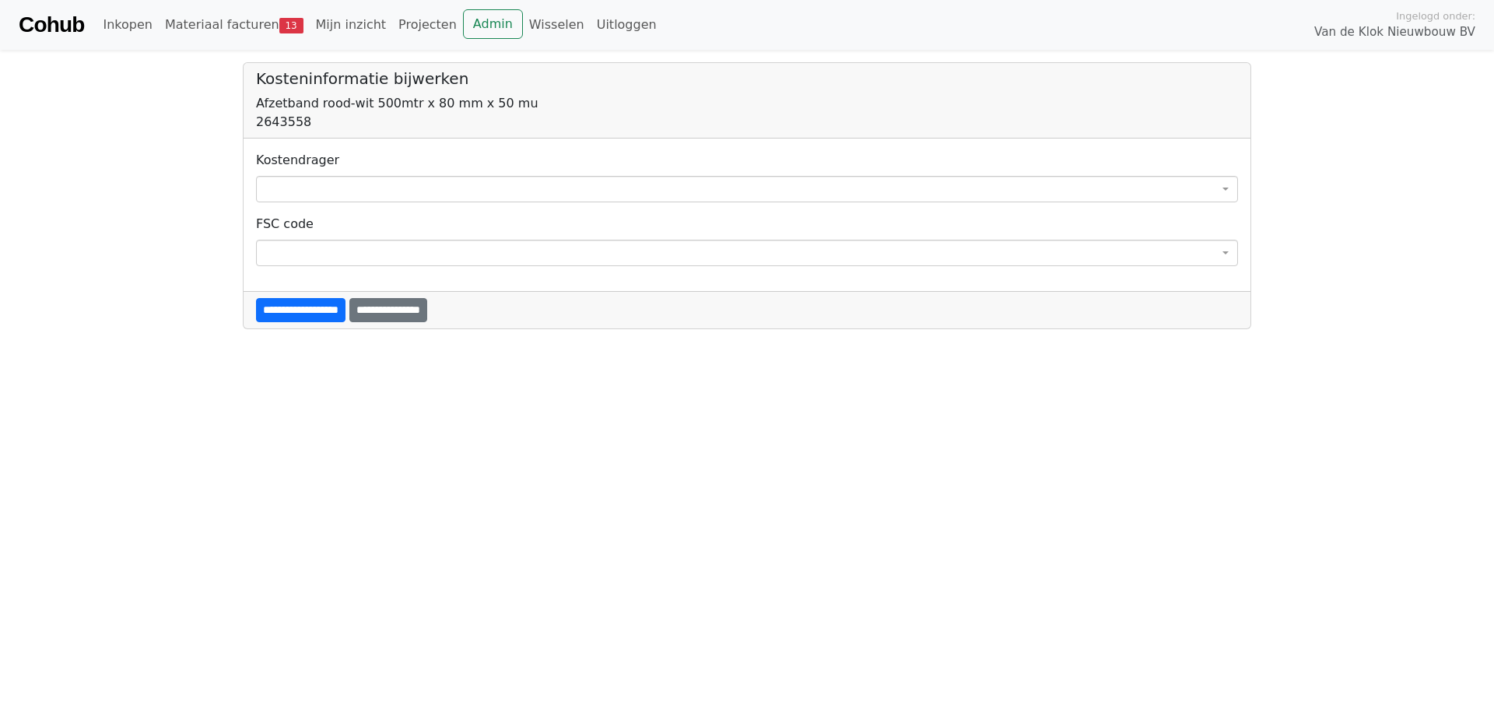
click at [477, 188] on span at bounding box center [747, 189] width 982 height 26
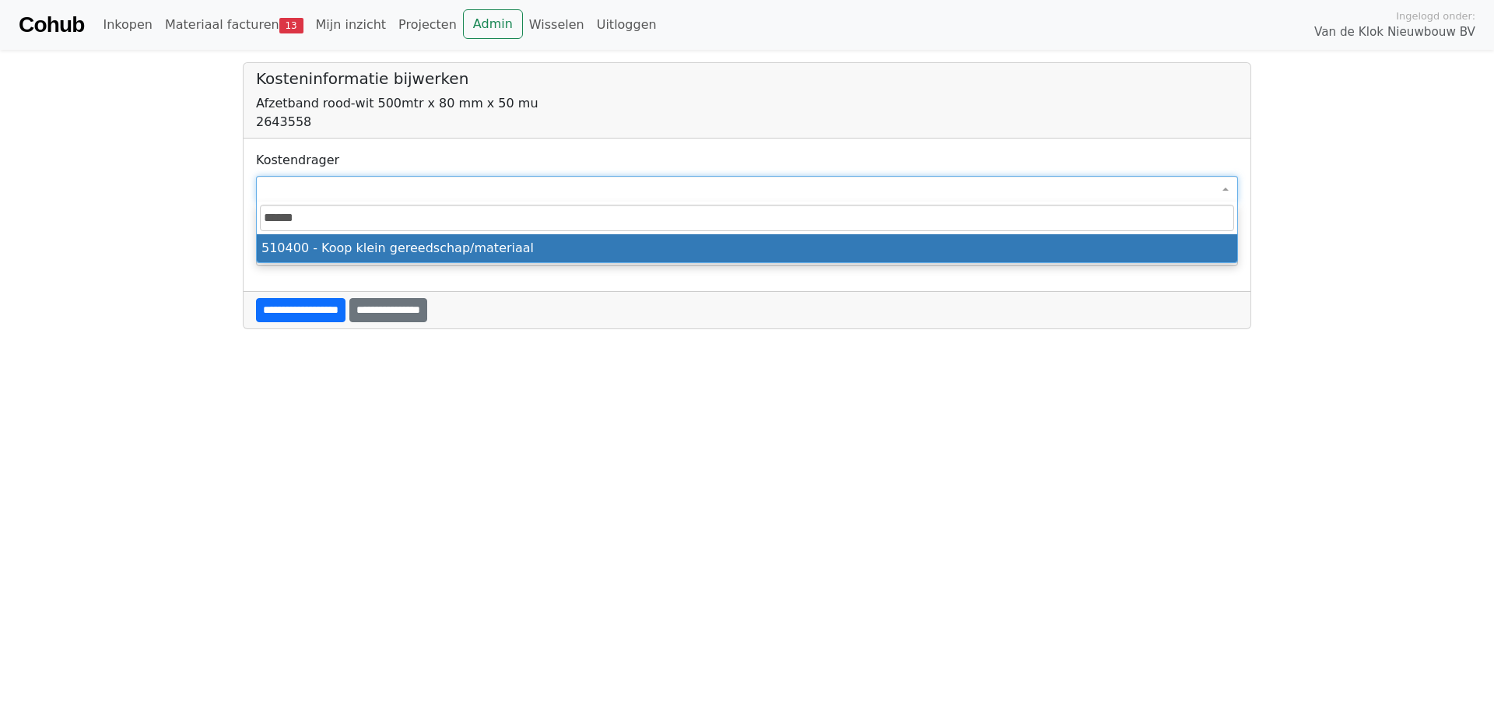
type input "******"
select select "****"
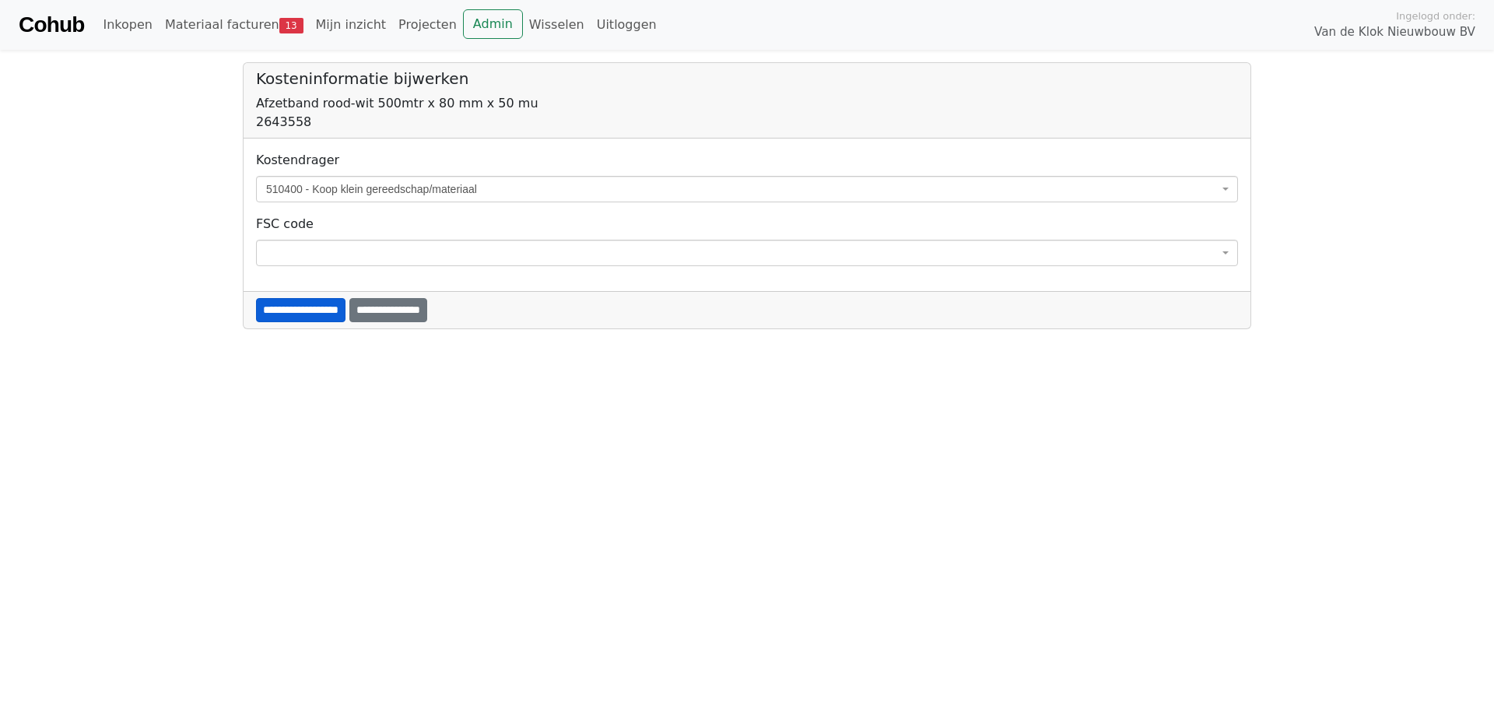
click at [332, 315] on input "**********" at bounding box center [301, 310] width 90 height 24
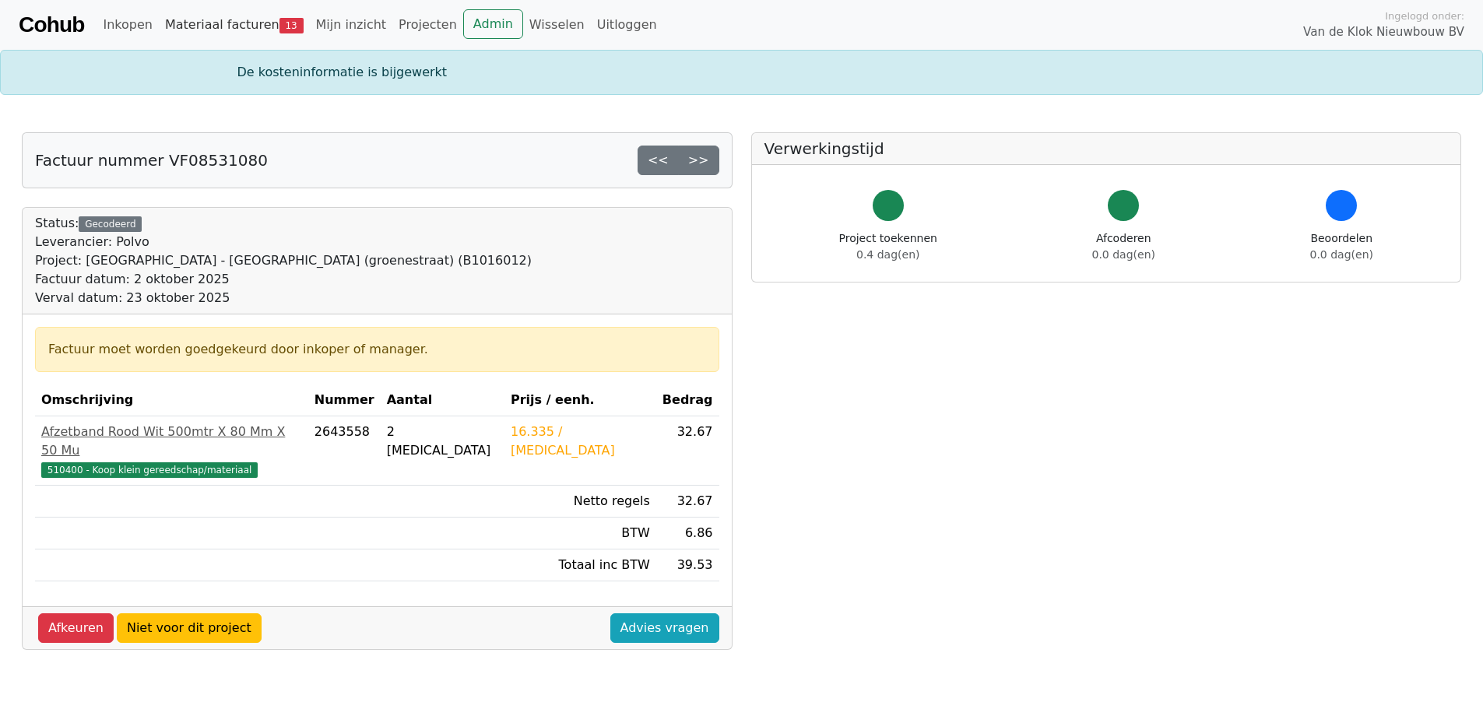
click at [219, 20] on link "Materiaal facturen 13" at bounding box center [234, 24] width 151 height 31
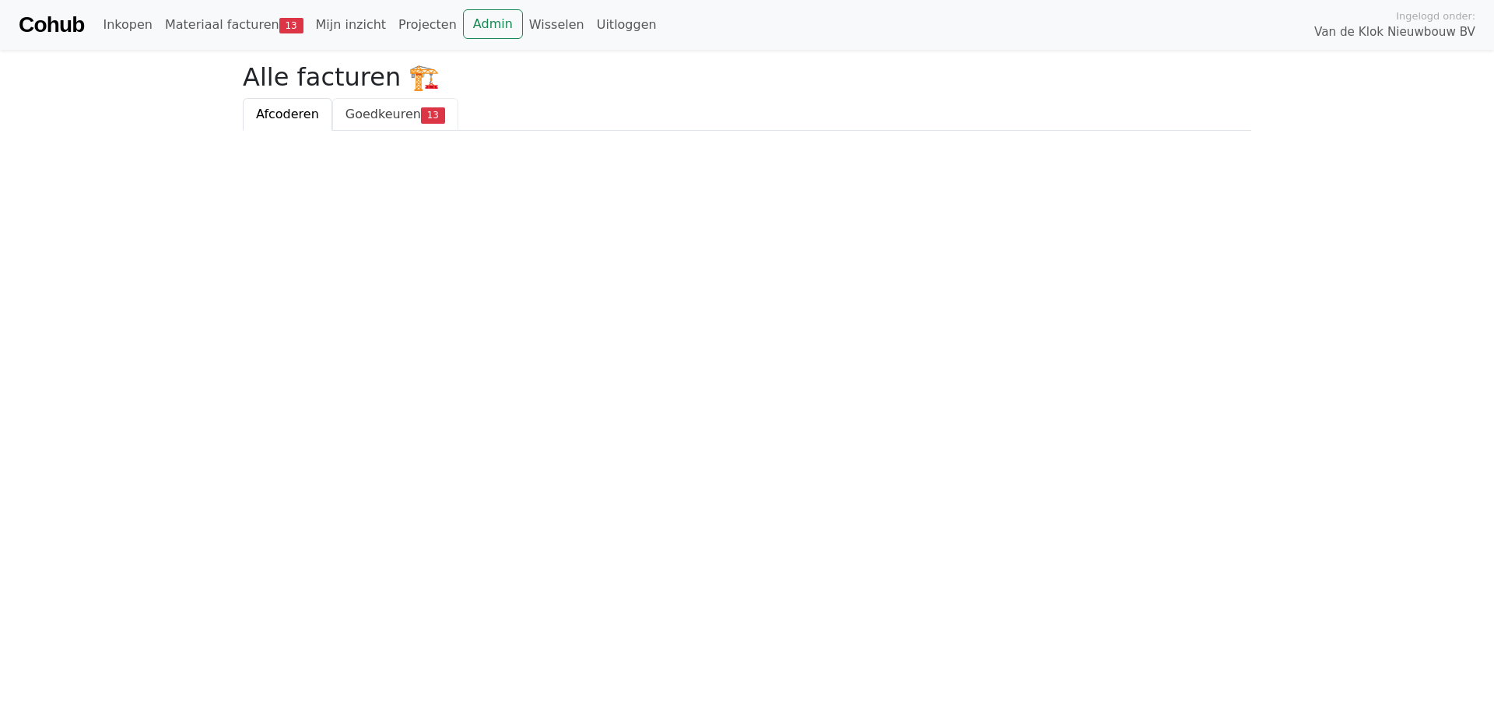
click at [374, 117] on span "Goedkeuren" at bounding box center [383, 114] width 75 height 15
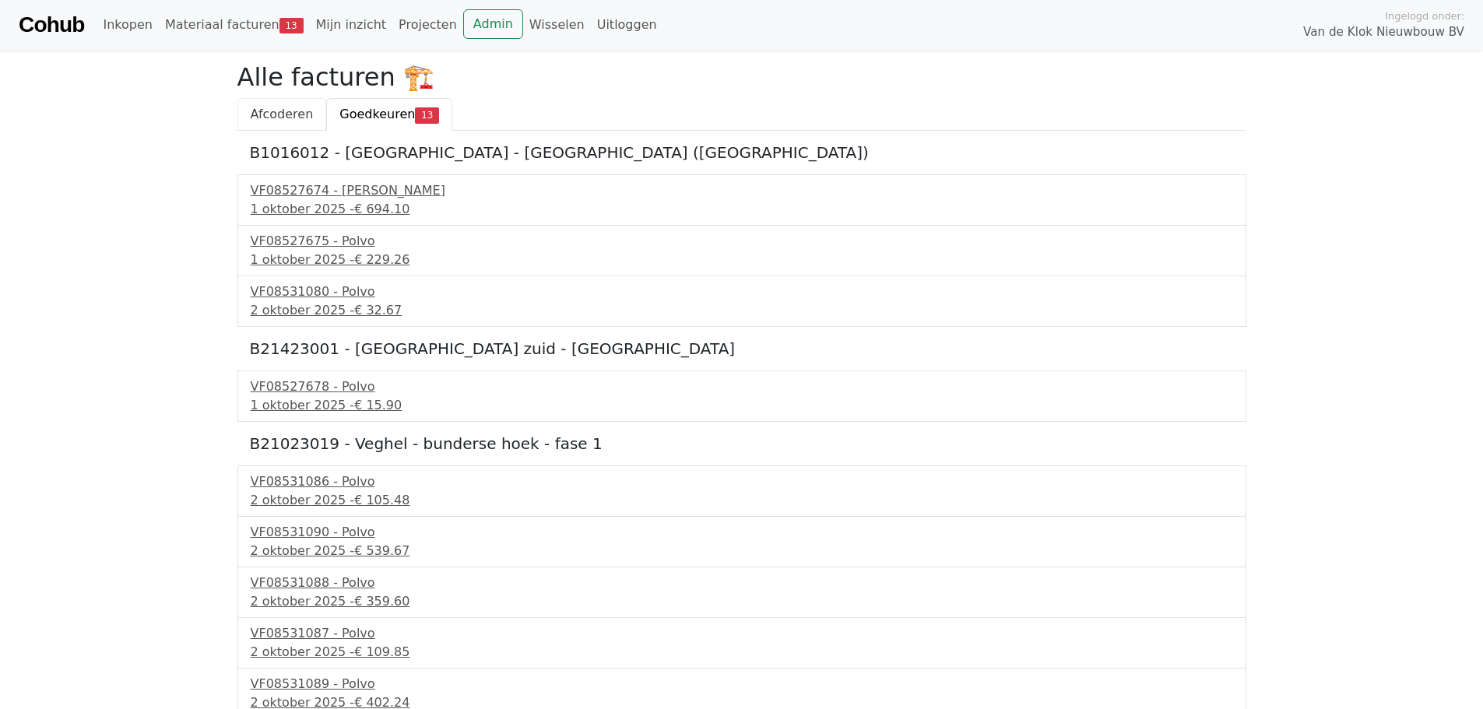
click at [268, 114] on span "Afcoderen" at bounding box center [282, 114] width 63 height 15
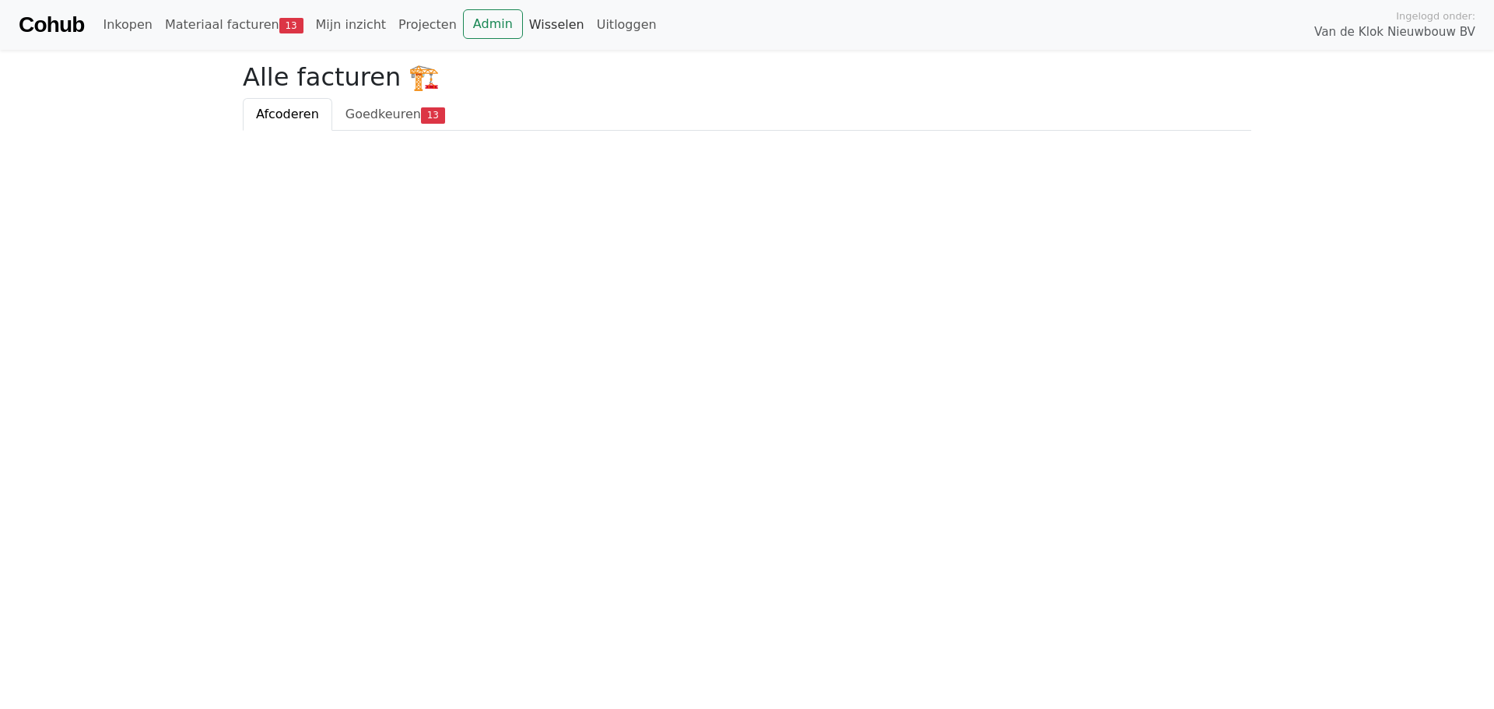
click at [524, 19] on link "Wisselen" at bounding box center [557, 24] width 68 height 31
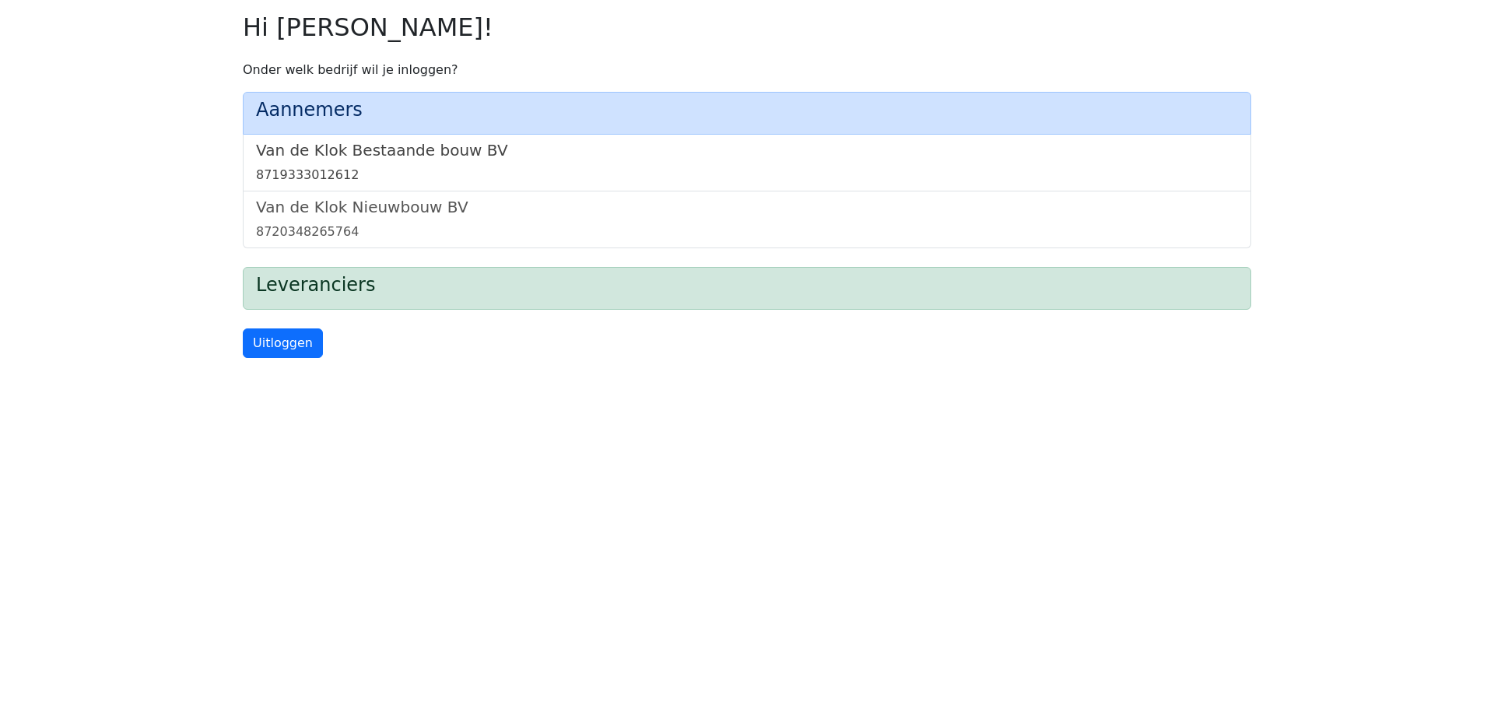
click at [367, 145] on h5 "Van de Klok Bestaande bouw BV" at bounding box center [747, 150] width 982 height 19
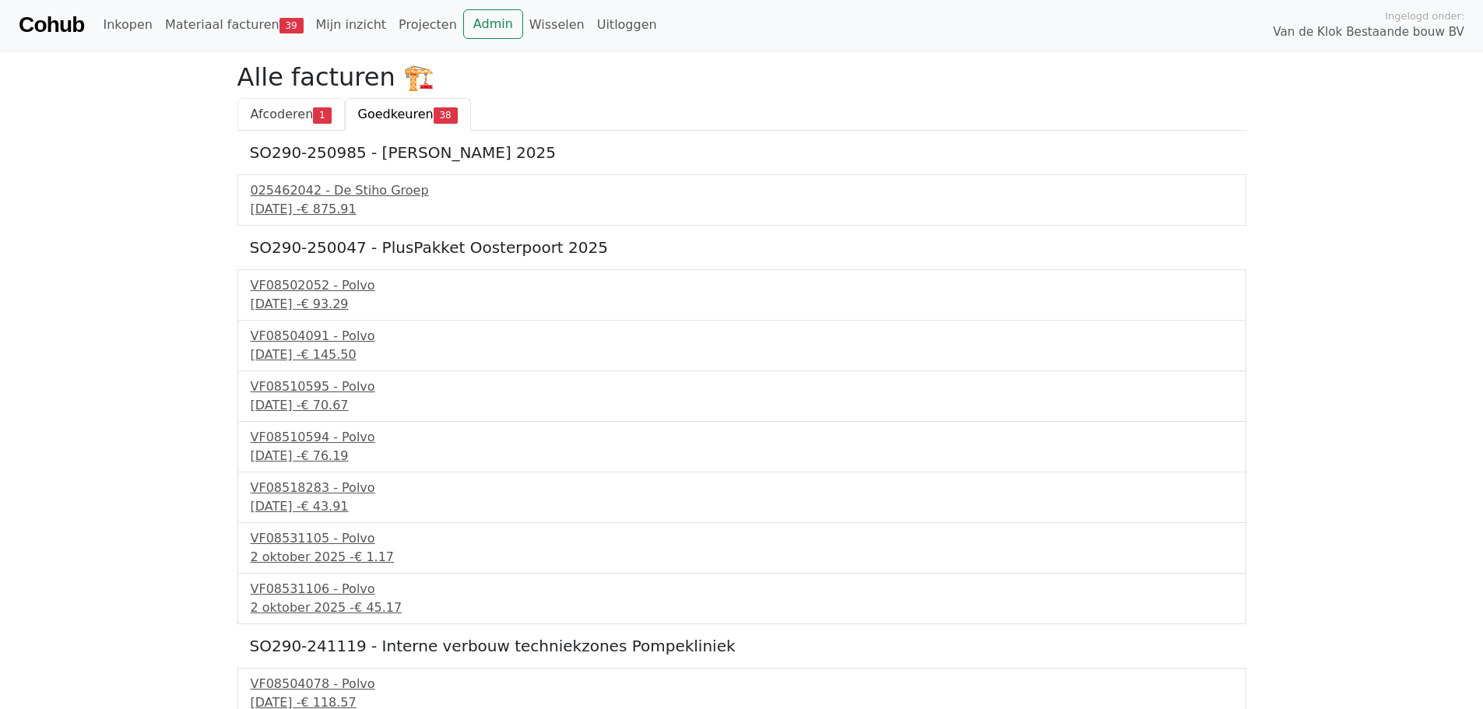
click at [297, 124] on link "Afcoderen 1" at bounding box center [290, 114] width 107 height 33
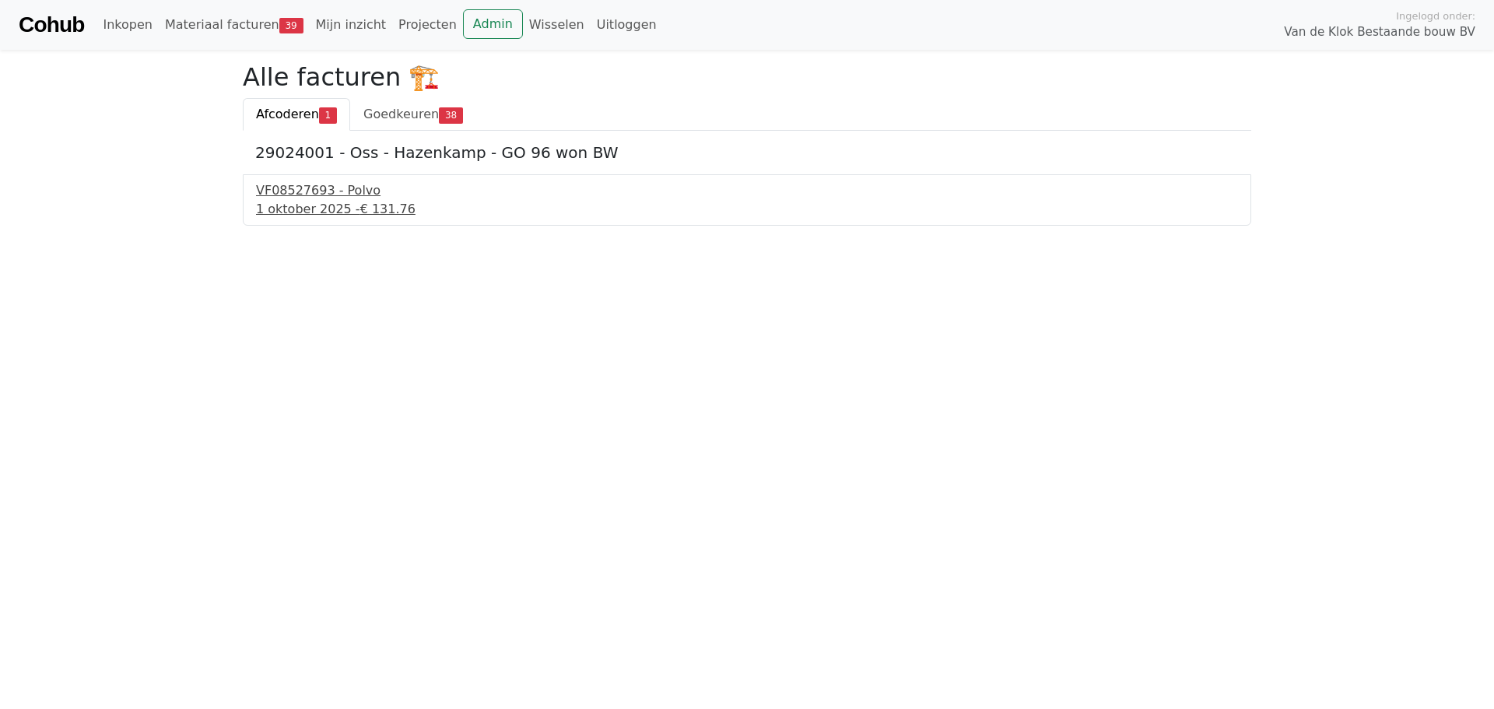
click at [307, 201] on div "1 oktober 2025 - € 131.76" at bounding box center [747, 209] width 982 height 19
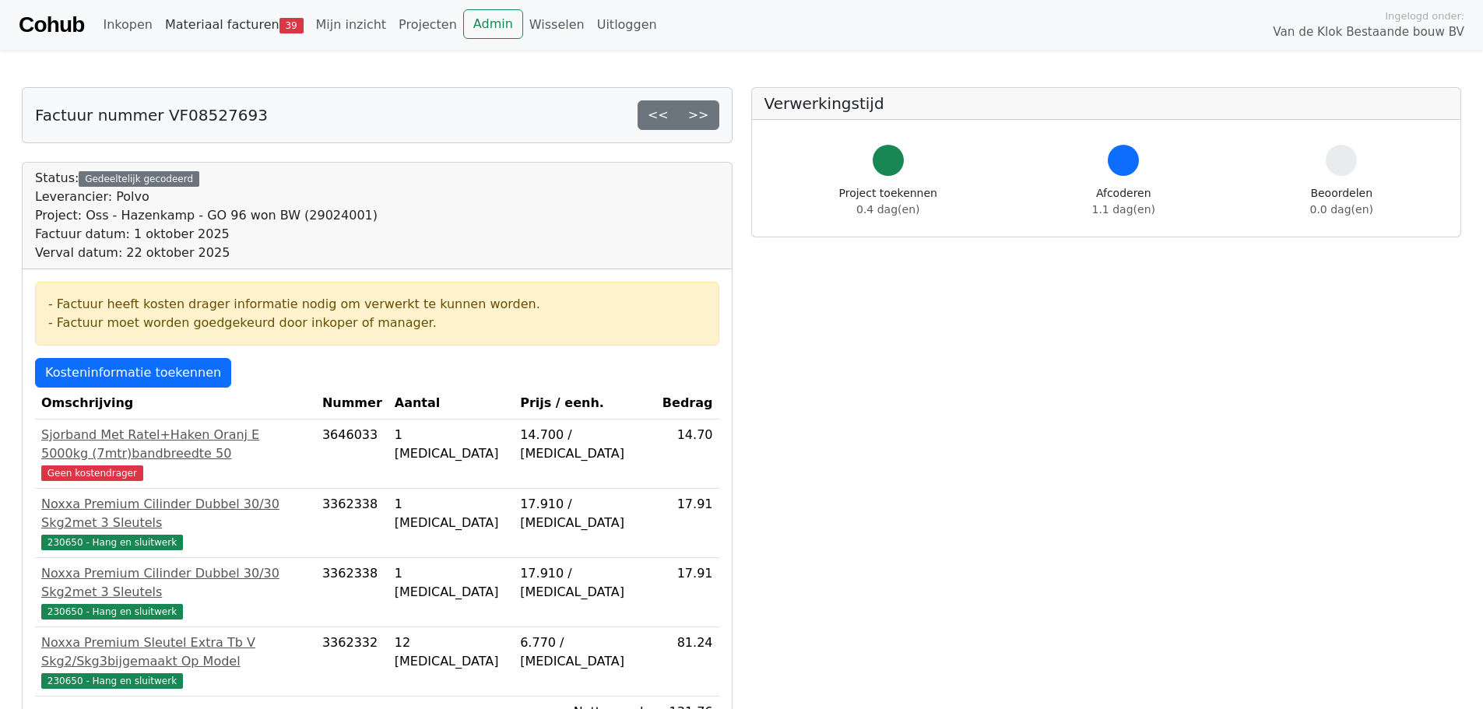
click at [226, 28] on link "Materiaal facturen 39" at bounding box center [234, 24] width 151 height 31
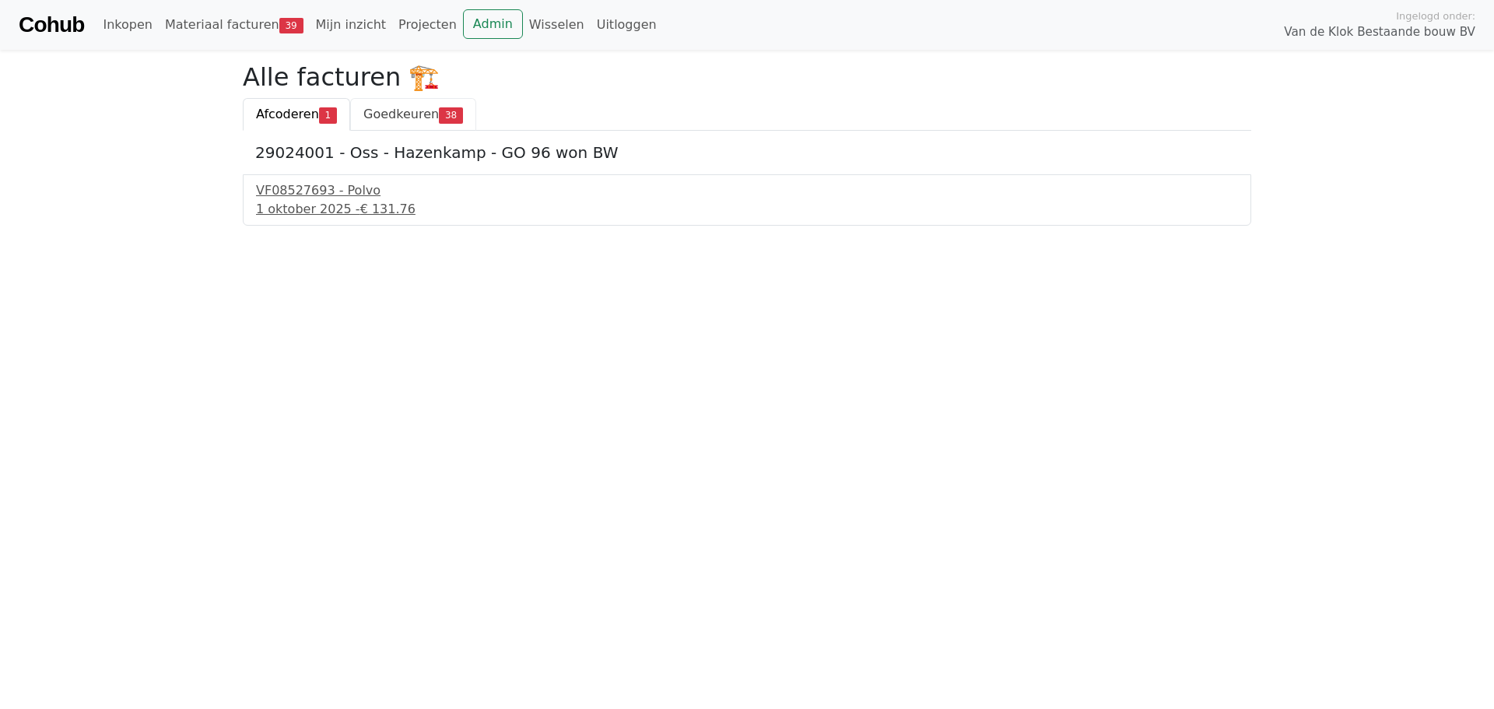
click at [405, 117] on span "Goedkeuren" at bounding box center [400, 114] width 75 height 15
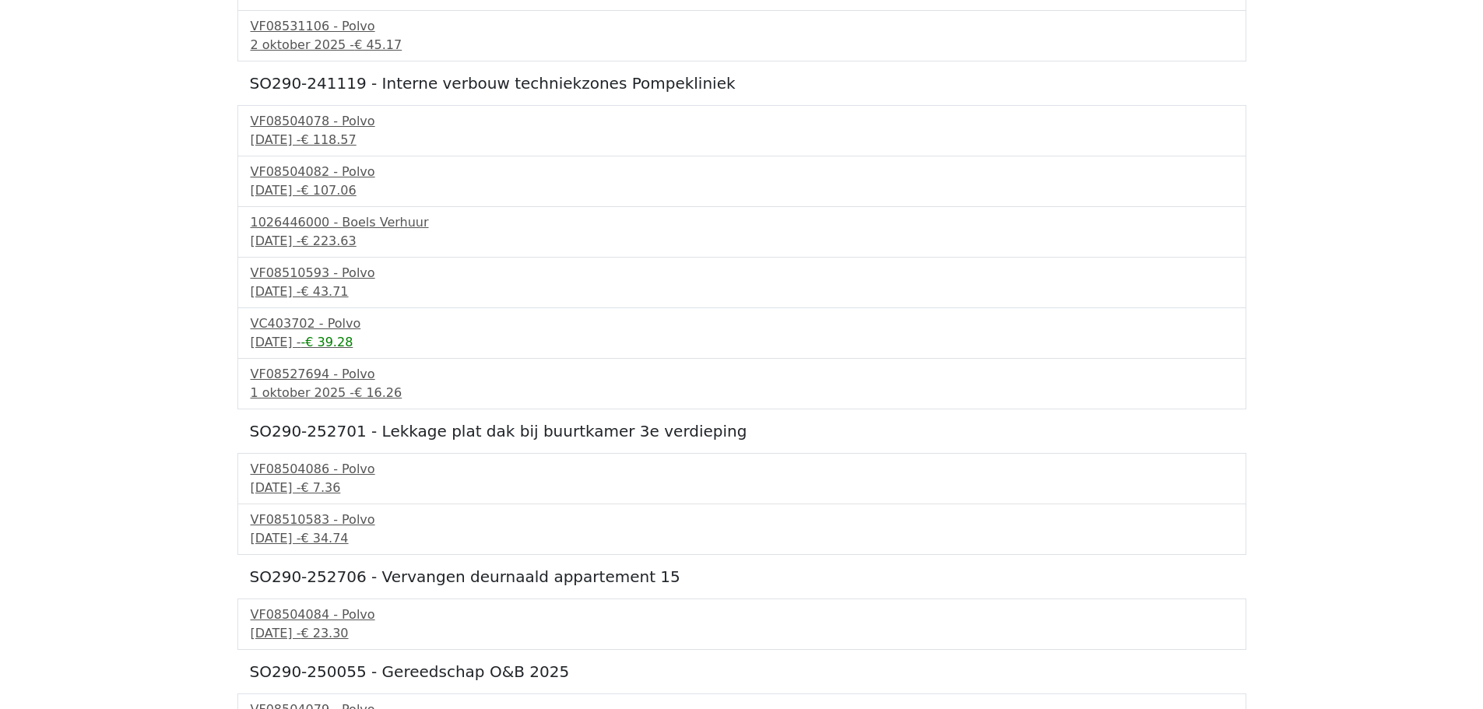
scroll to position [567, 0]
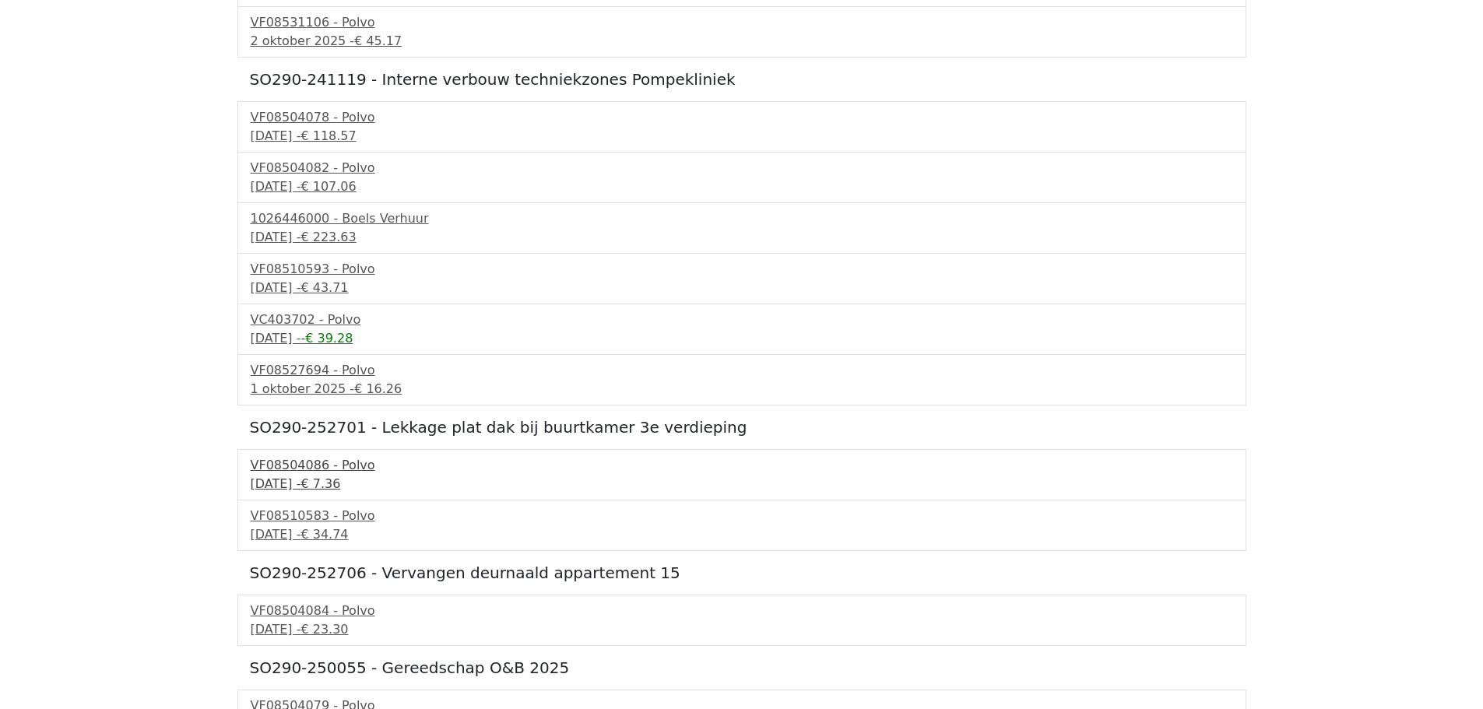
click at [326, 476] on div "22 september 2025 - € 7.36" at bounding box center [742, 484] width 982 height 19
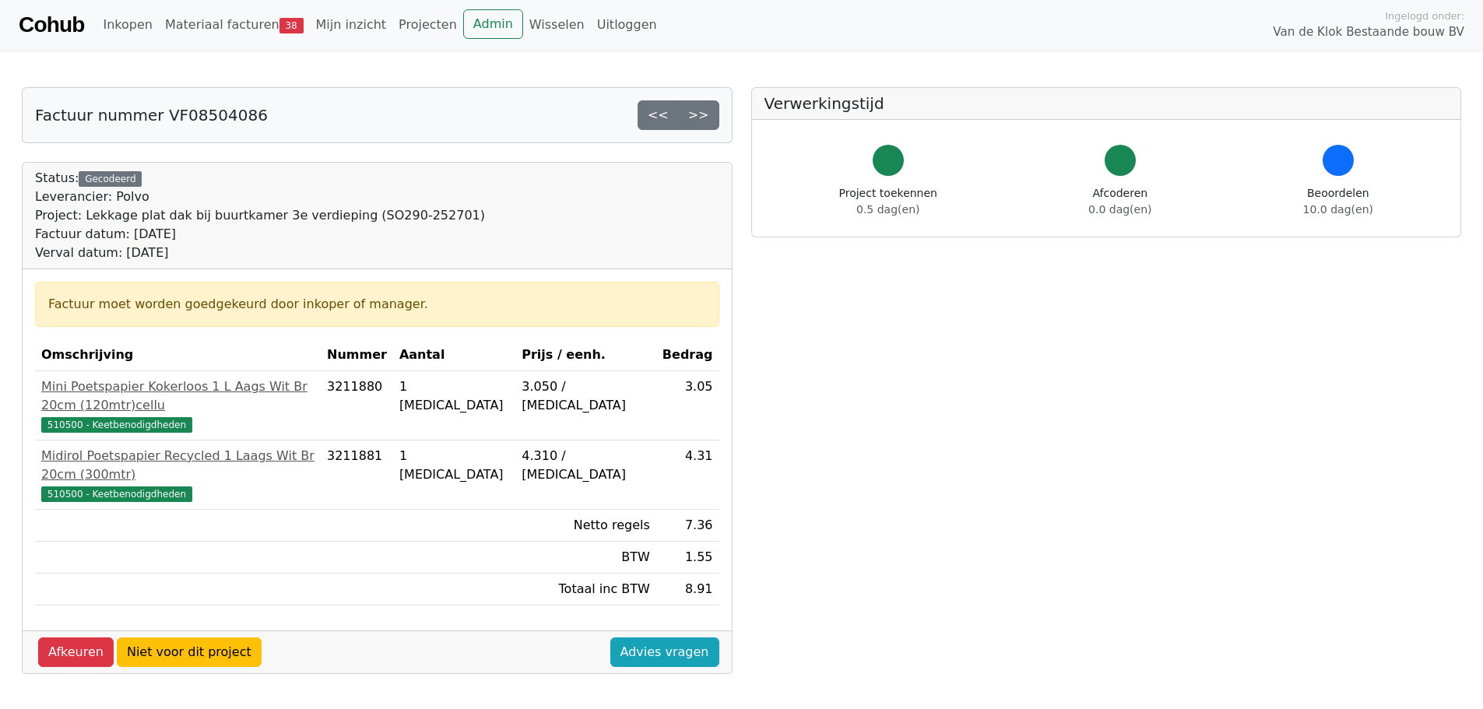
click at [283, 307] on div "Factuur moet worden goedgekeurd door inkoper of manager." at bounding box center [377, 304] width 658 height 19
click at [406, 291] on div "Factuur moet worden goedgekeurd door inkoper of manager." at bounding box center [377, 304] width 684 height 45
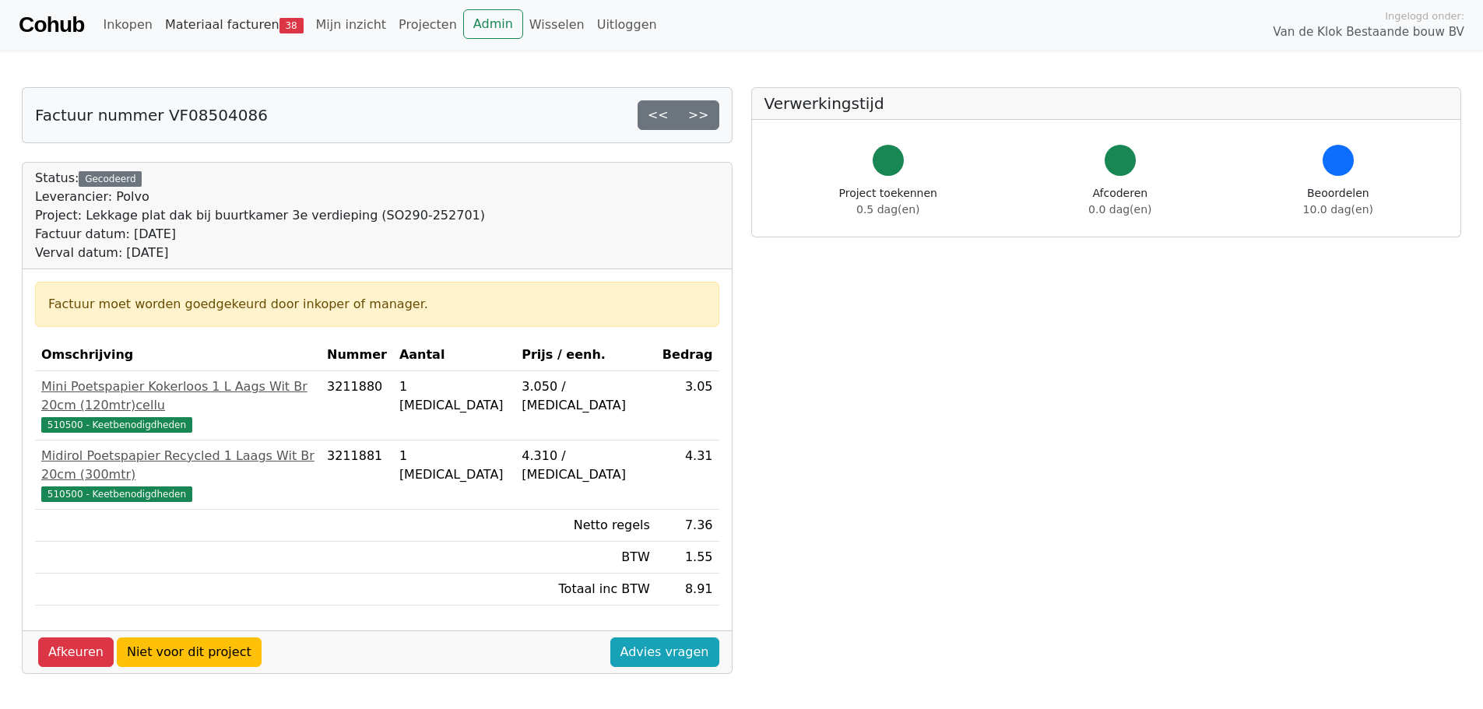
click at [243, 16] on link "Materiaal facturen 38" at bounding box center [234, 24] width 151 height 31
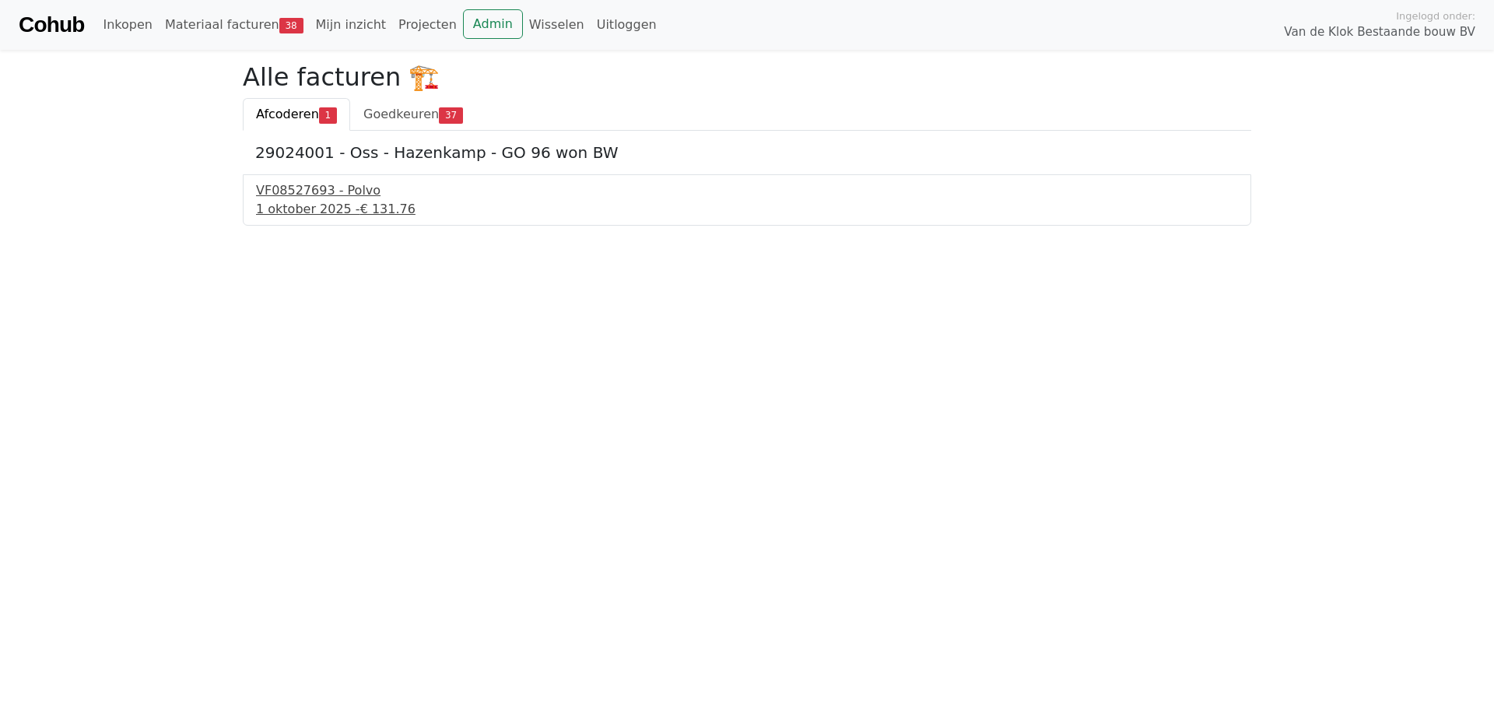
click at [360, 212] on span "€ 131.76" at bounding box center [387, 209] width 55 height 15
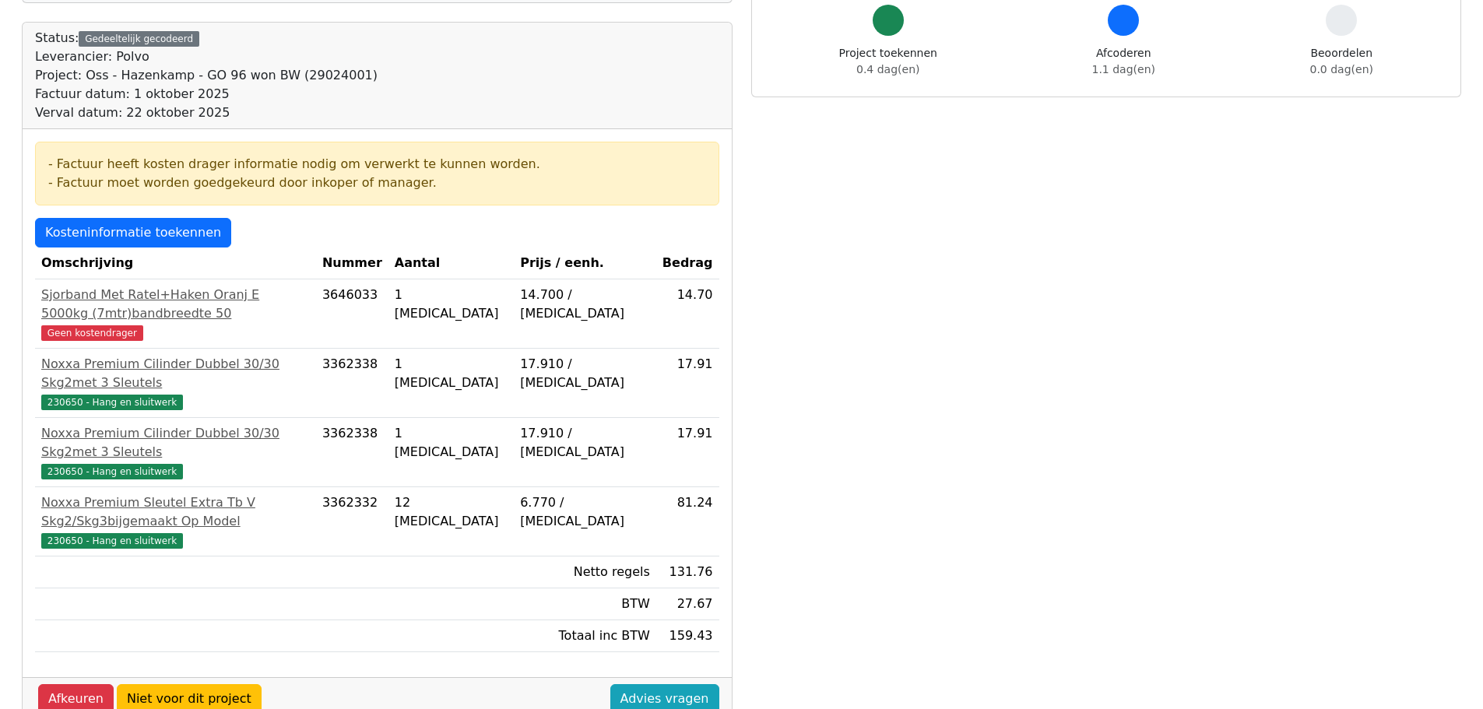
scroll to position [139, 0]
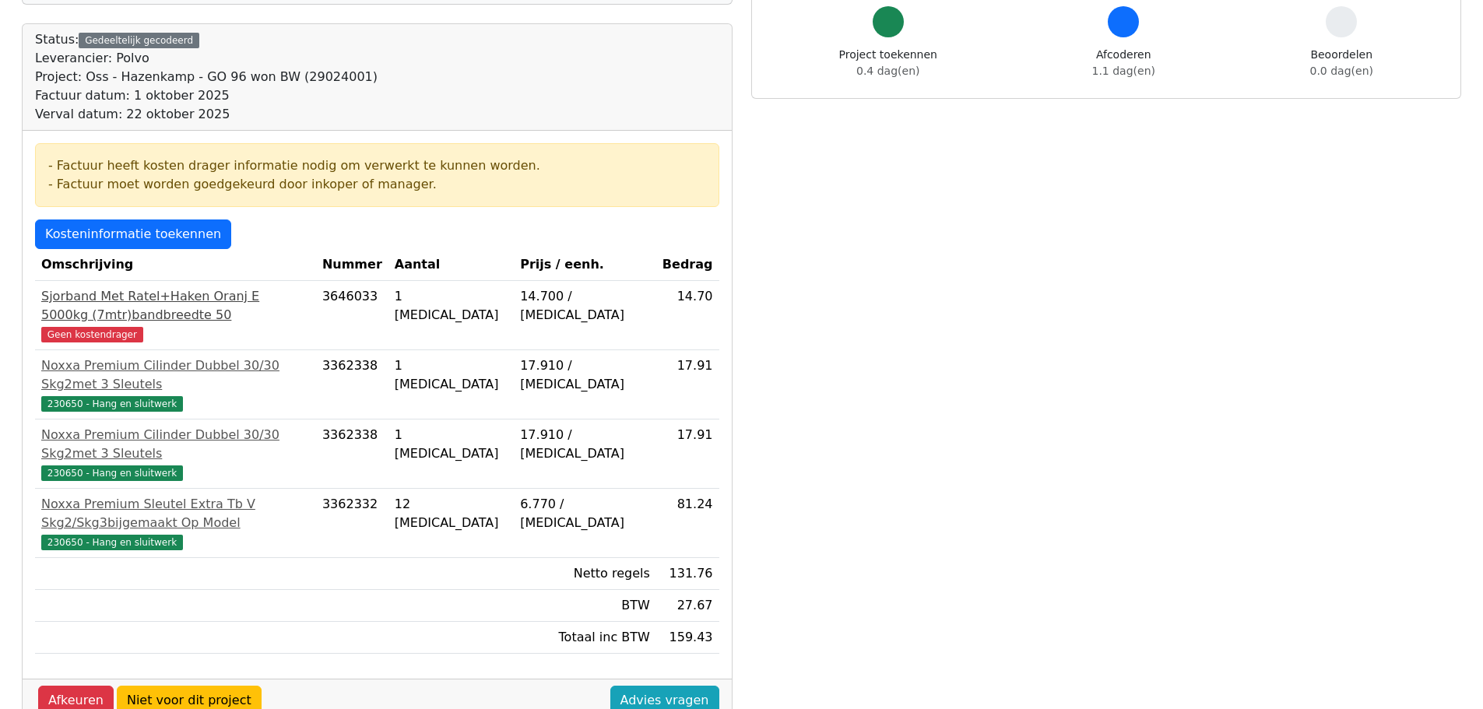
click at [103, 327] on span "Geen kostendrager" at bounding box center [92, 335] width 102 height 16
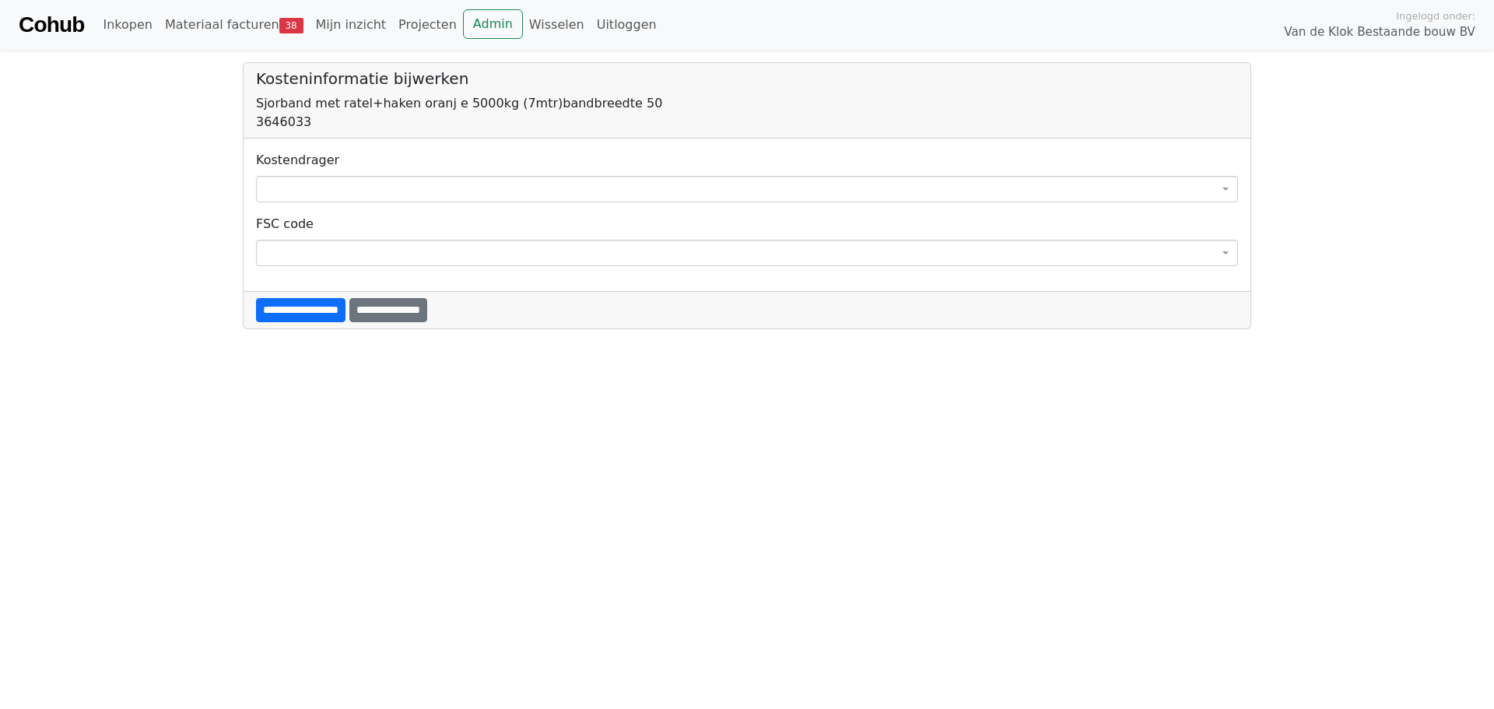
click at [567, 153] on div "**********" at bounding box center [747, 176] width 982 height 51
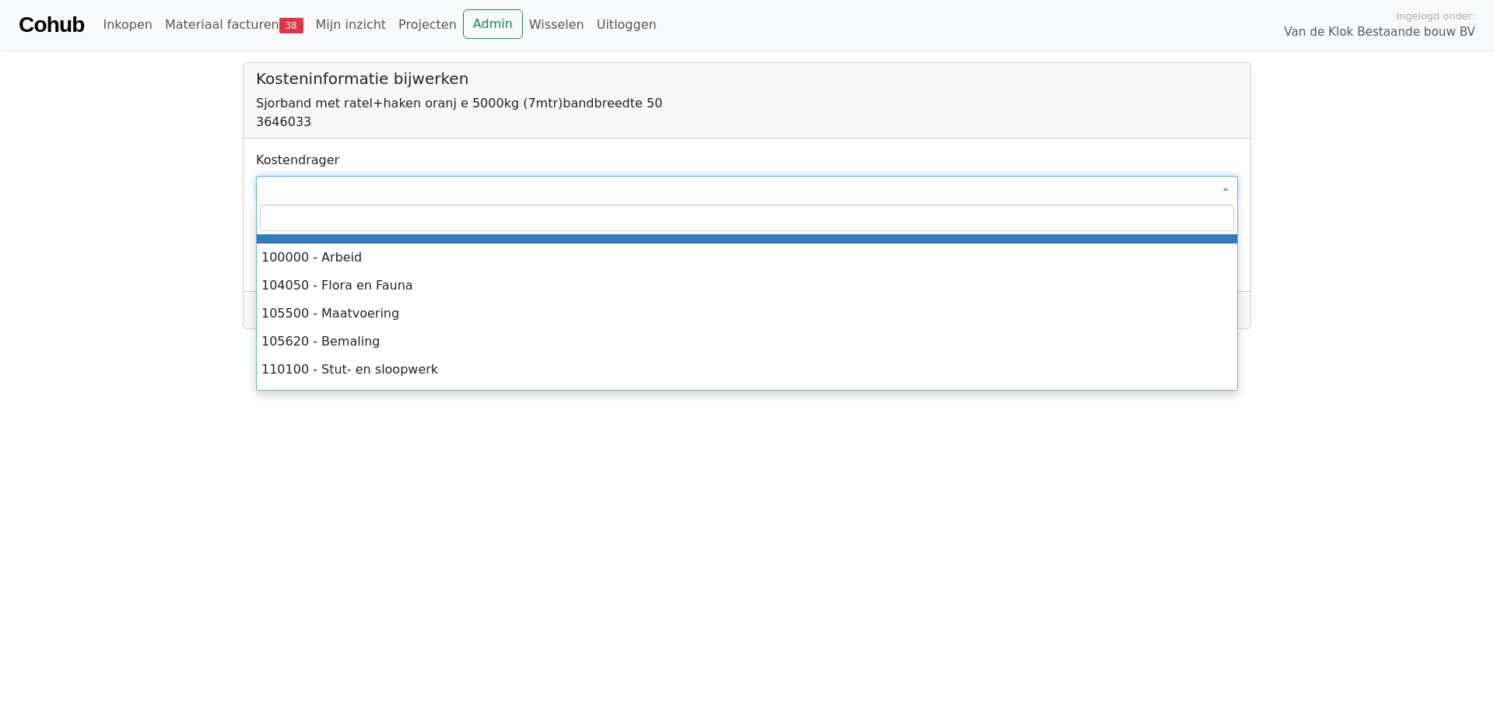
click at [562, 177] on span at bounding box center [747, 189] width 982 height 26
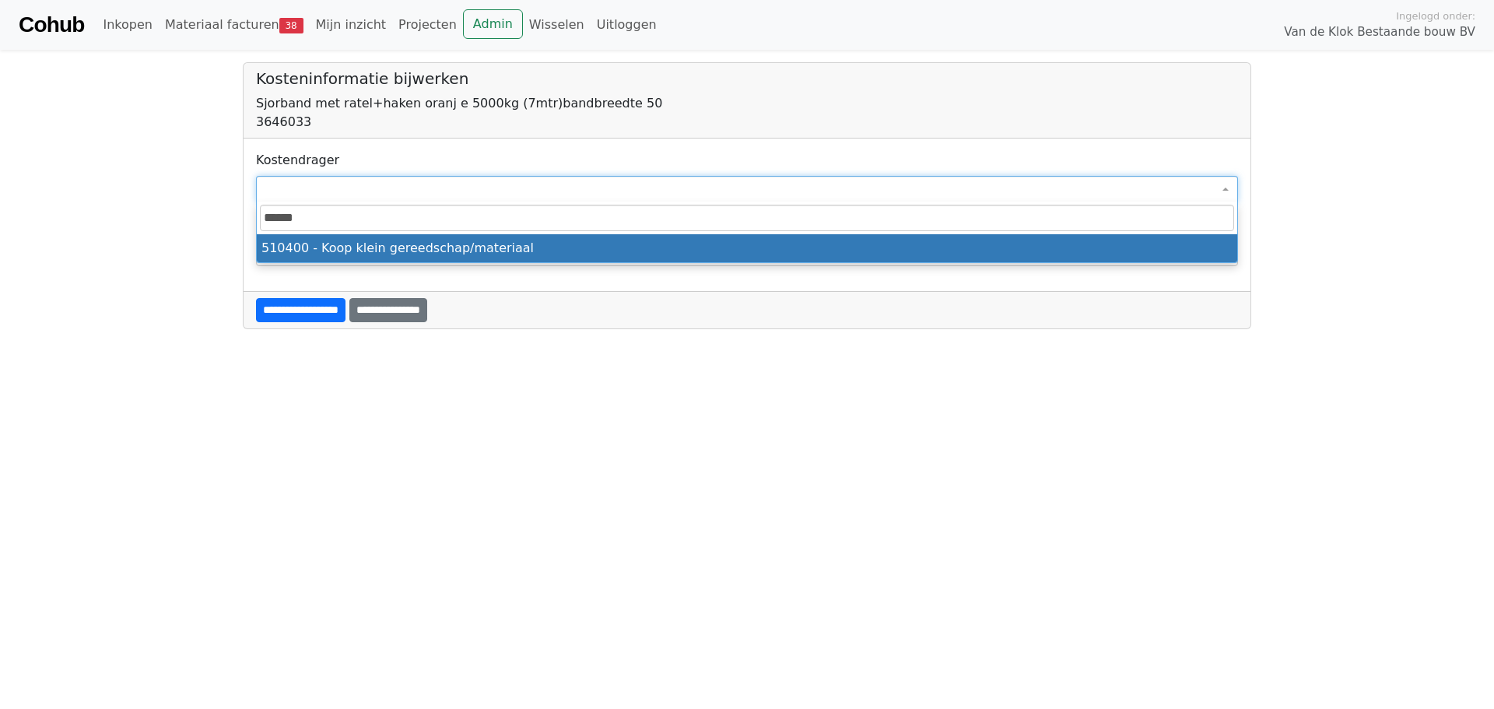
type input "******"
select select "****"
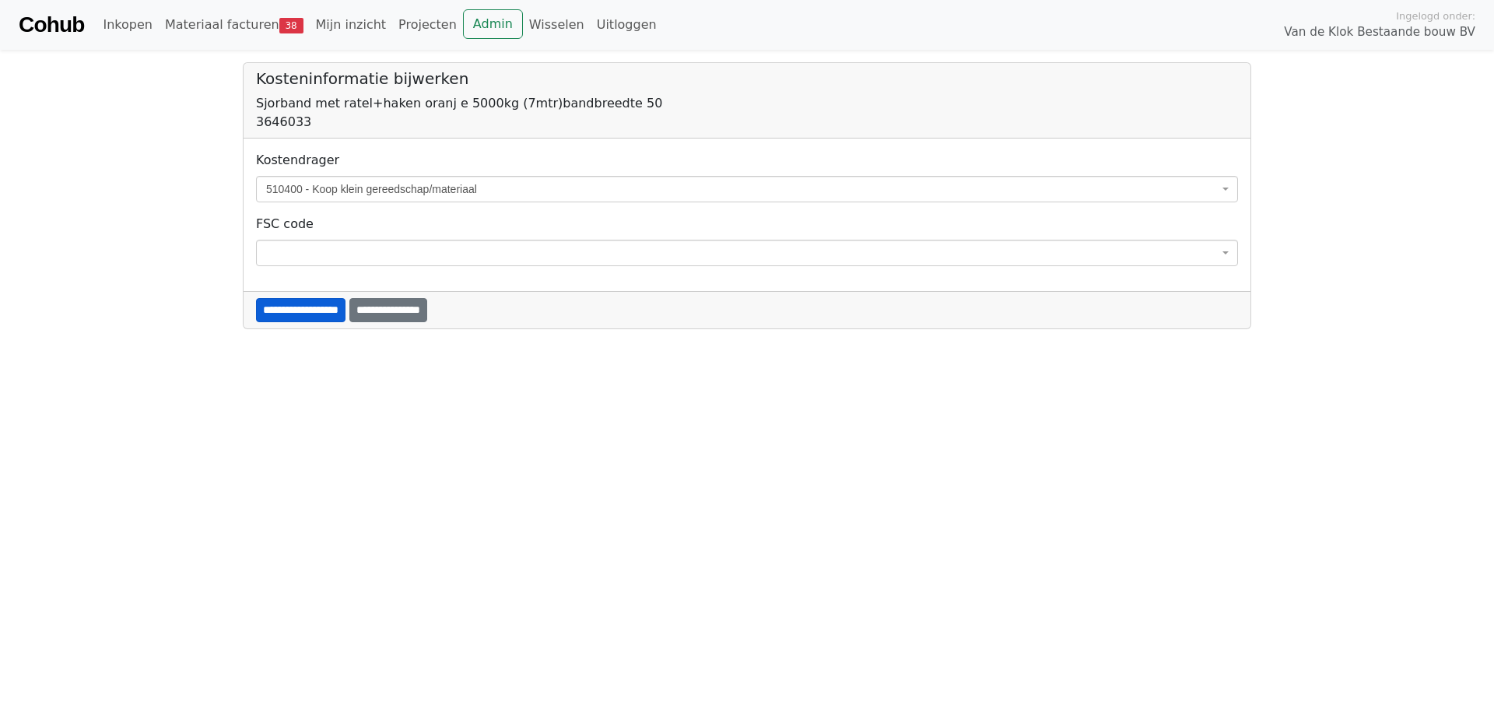
click at [341, 301] on input "**********" at bounding box center [301, 310] width 90 height 24
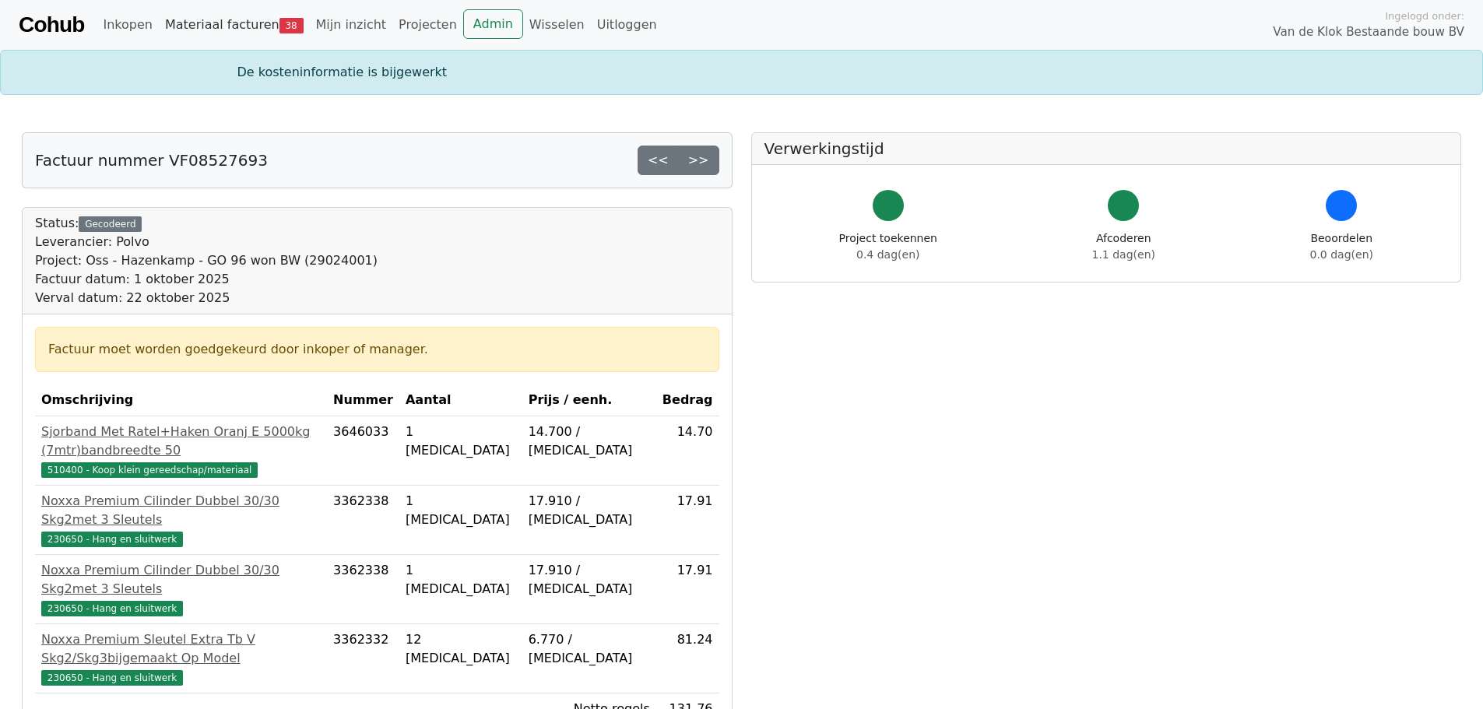
click at [255, 23] on link "Materiaal facturen 38" at bounding box center [234, 24] width 151 height 31
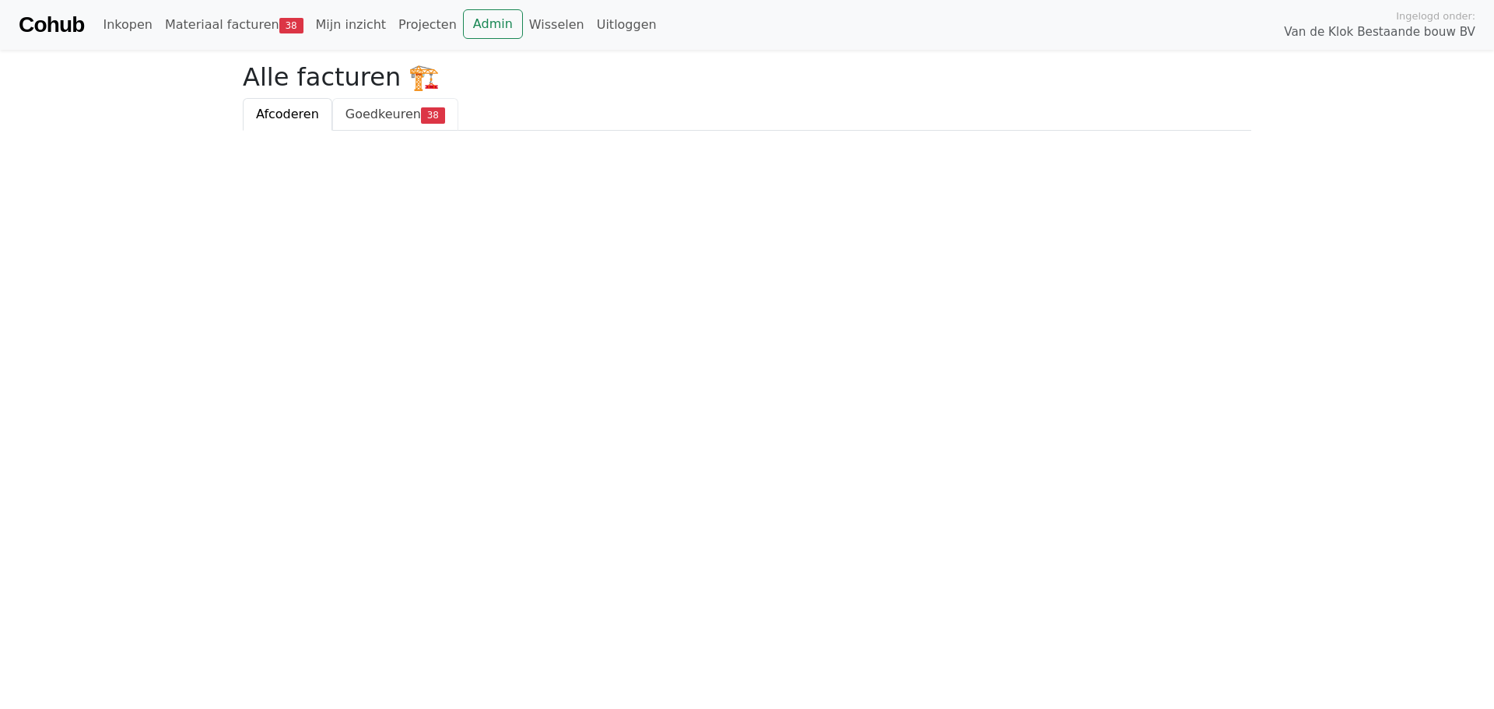
click at [396, 123] on link "Goedkeuren 38" at bounding box center [395, 114] width 126 height 33
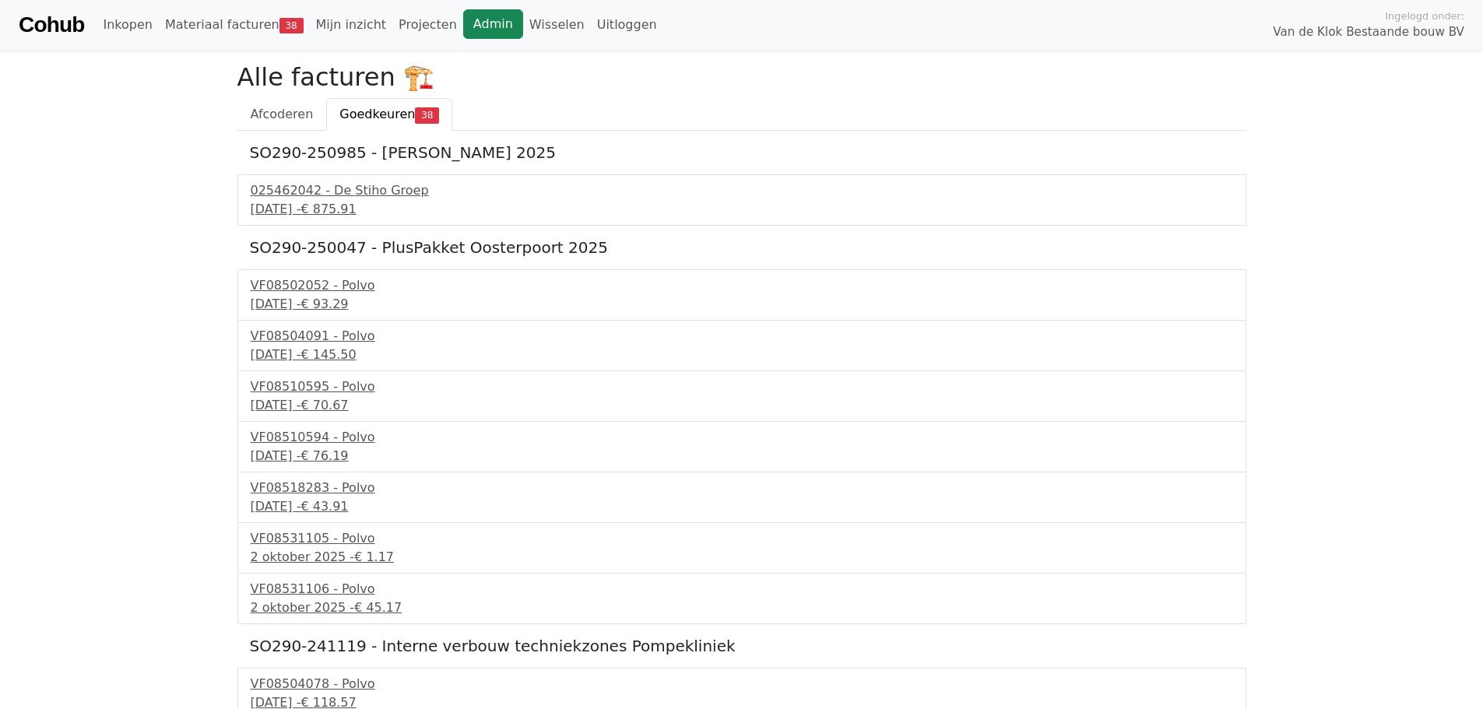
click at [463, 21] on link "Admin" at bounding box center [493, 24] width 60 height 30
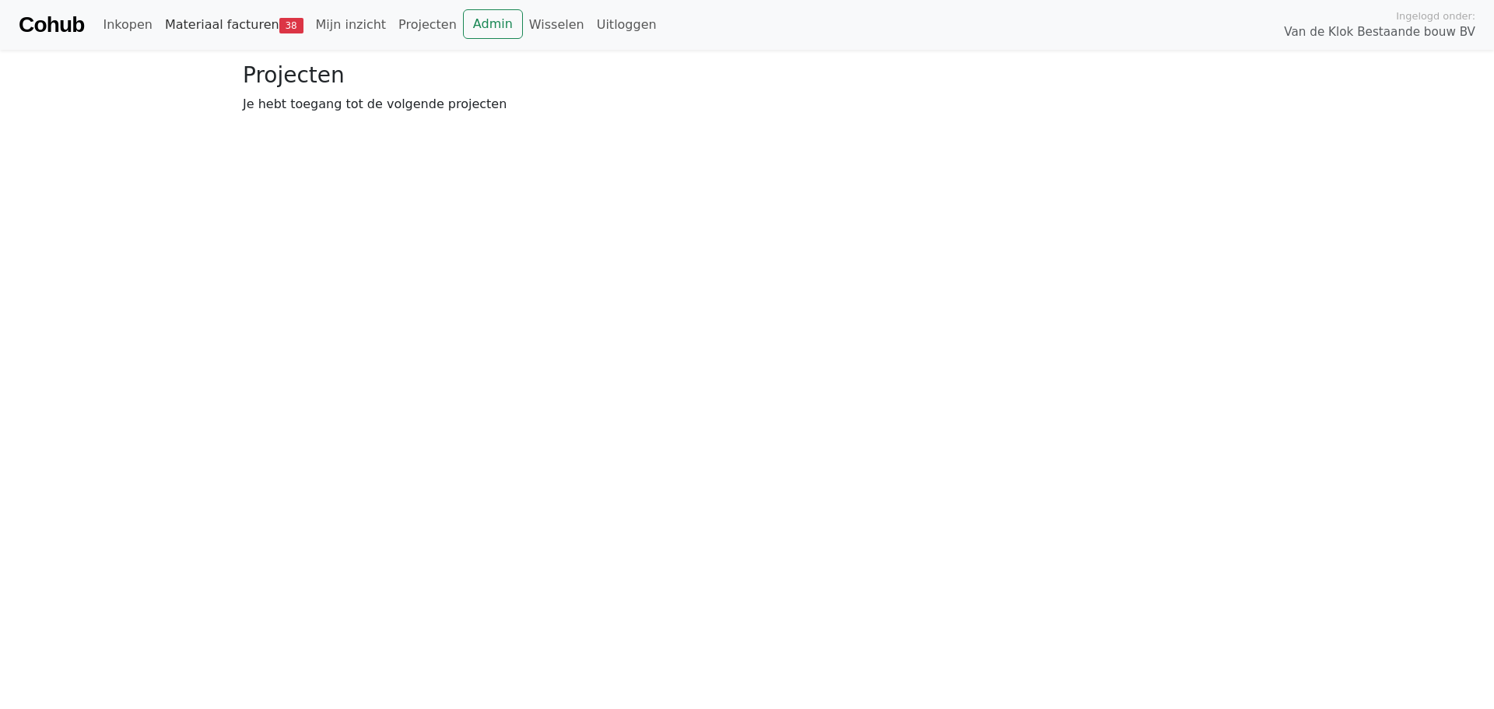
click at [216, 12] on link "Materiaal facturen 38" at bounding box center [234, 24] width 151 height 31
click at [396, 111] on span "Goedkeuren" at bounding box center [383, 114] width 75 height 15
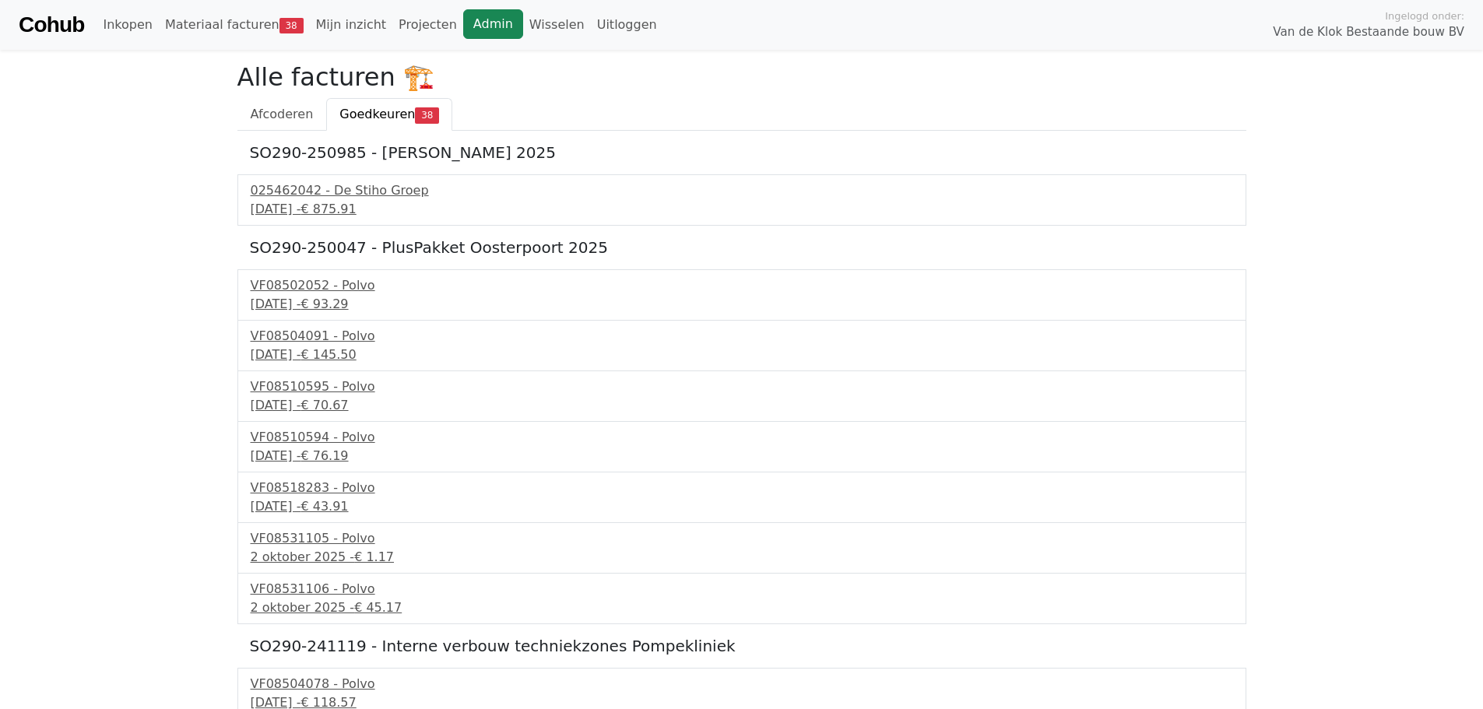
click at [465, 36] on link "Admin" at bounding box center [493, 24] width 60 height 30
